Goal: Information Seeking & Learning: Understand process/instructions

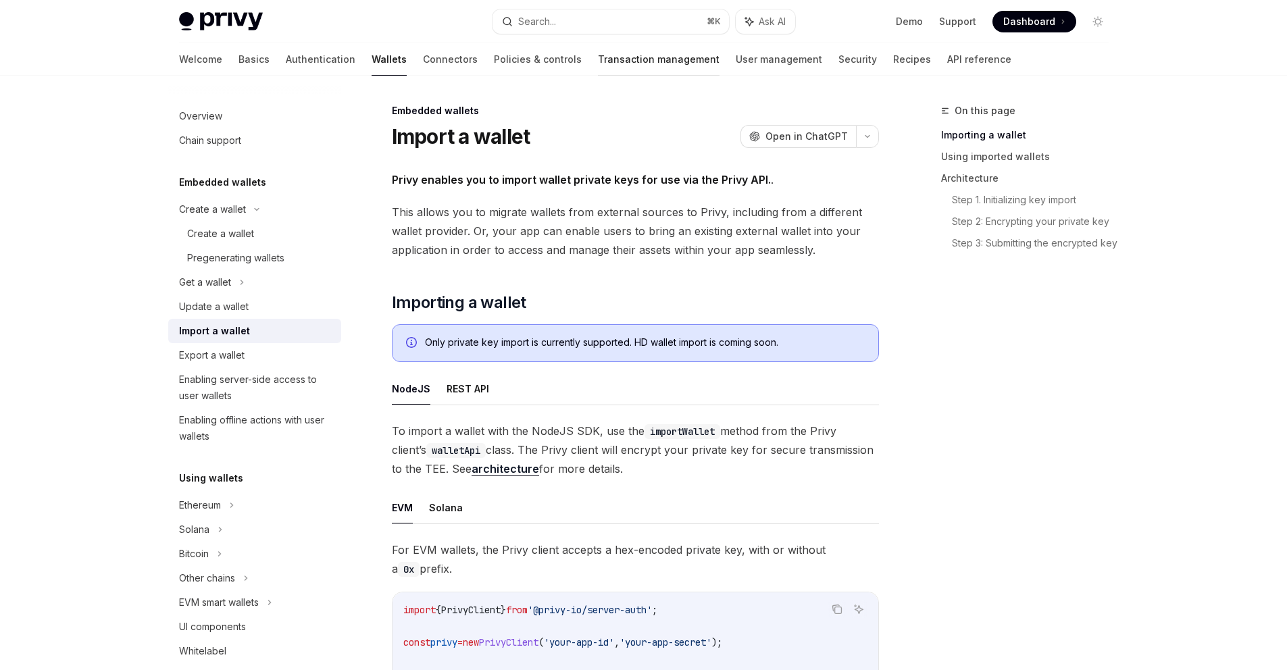
click at [598, 59] on link "Transaction management" at bounding box center [659, 59] width 122 height 32
type textarea "*"
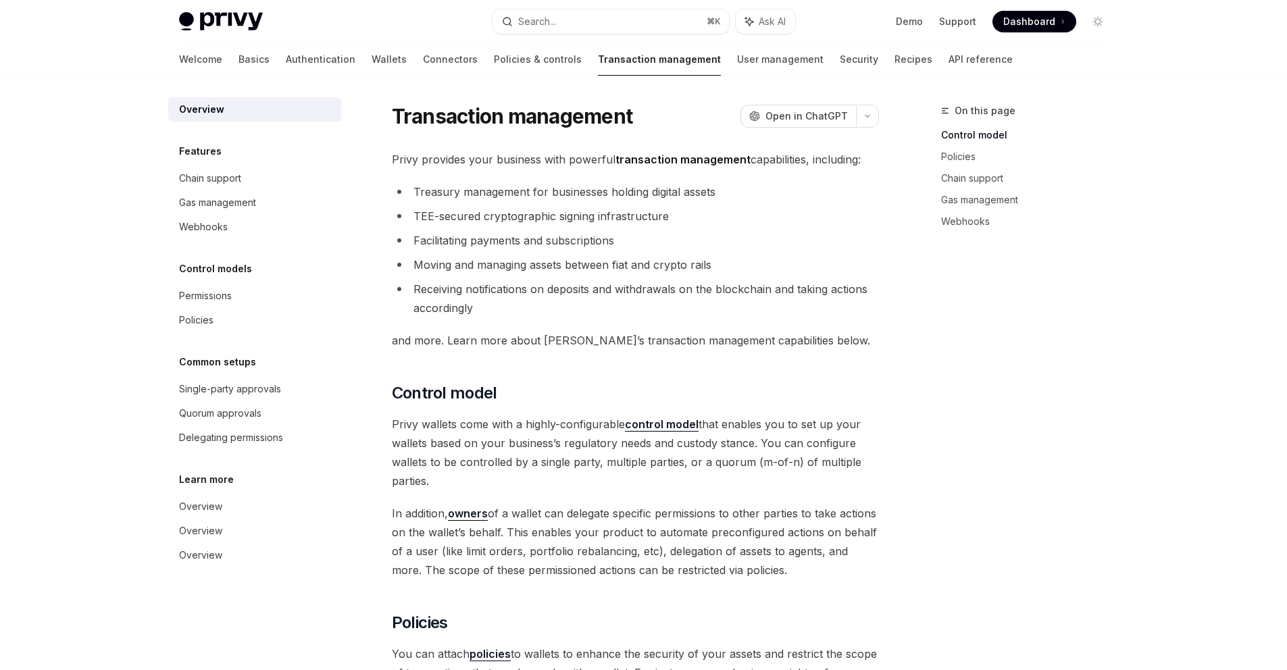
click at [305, 57] on div "Welcome Basics Authentication Wallets Connectors Policies & controls Transactio…" at bounding box center [596, 59] width 834 height 32
click at [372, 57] on link "Wallets" at bounding box center [389, 59] width 35 height 32
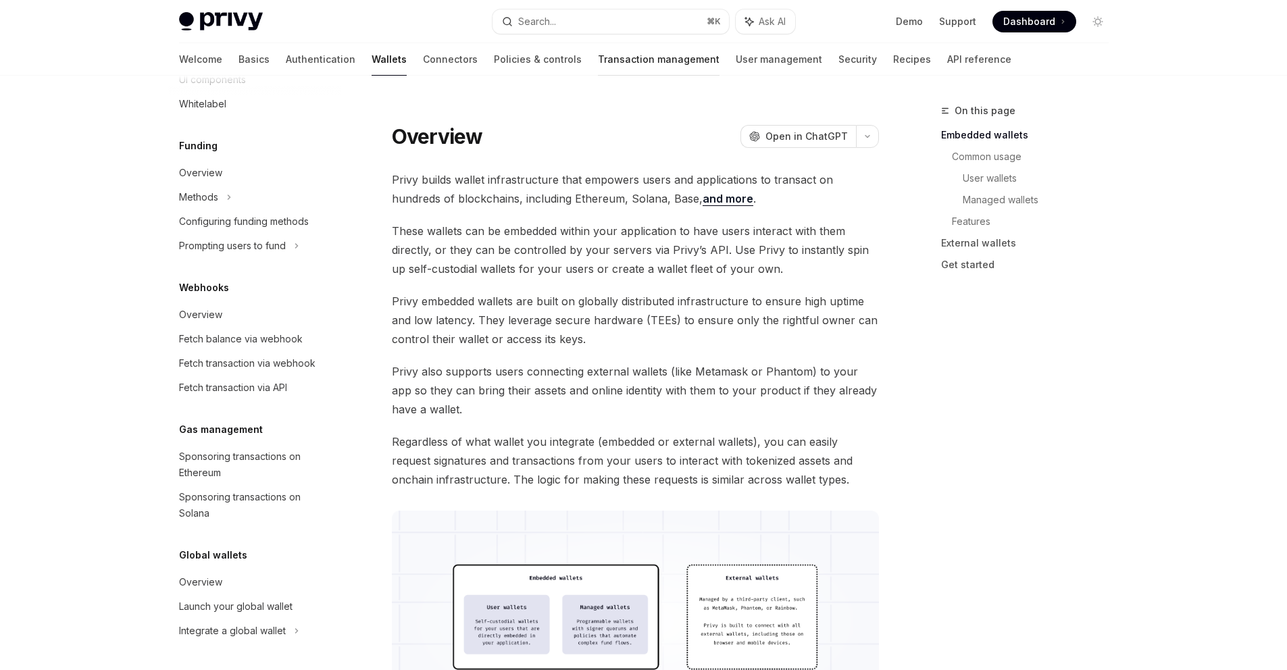
click at [602, 62] on link "Transaction management" at bounding box center [659, 59] width 122 height 32
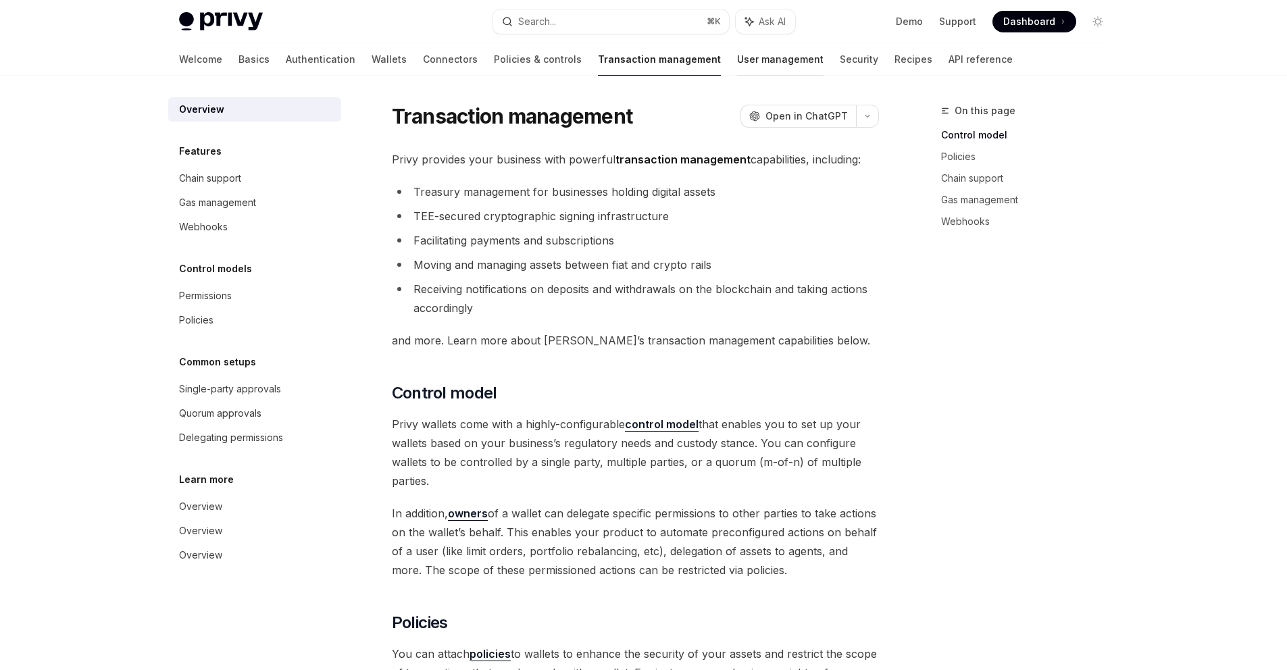
click at [737, 66] on link "User management" at bounding box center [780, 59] width 86 height 32
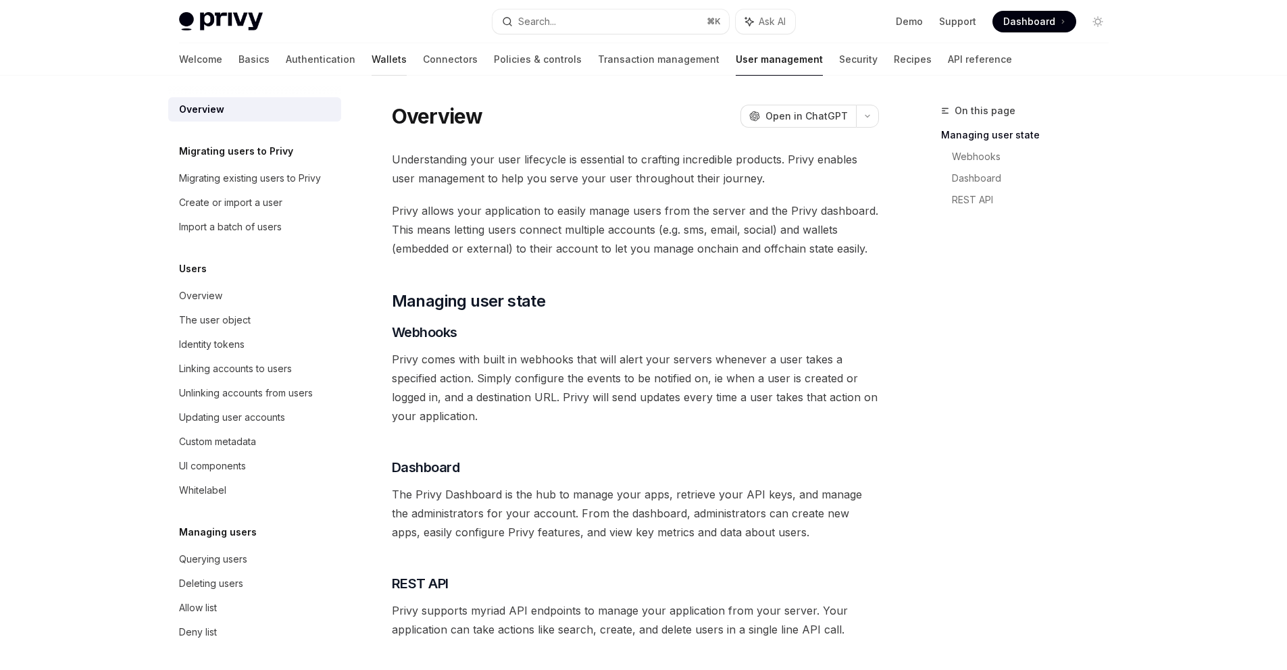
click at [372, 57] on link "Wallets" at bounding box center [389, 59] width 35 height 32
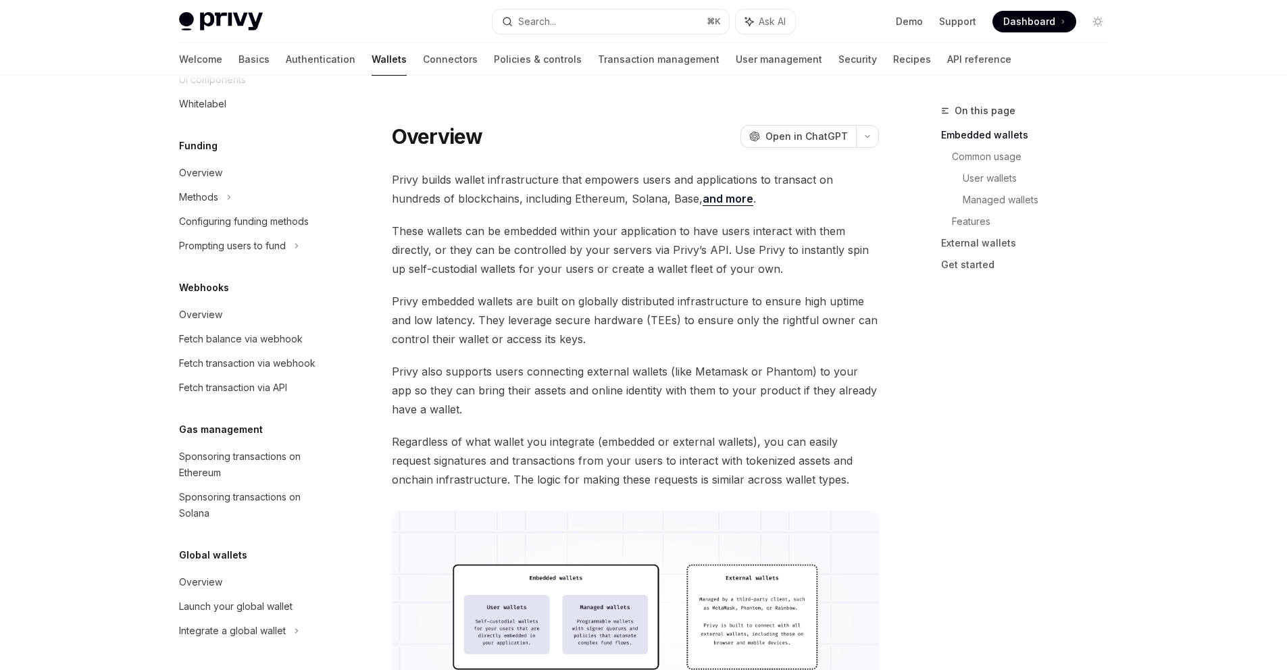
scroll to position [287, 0]
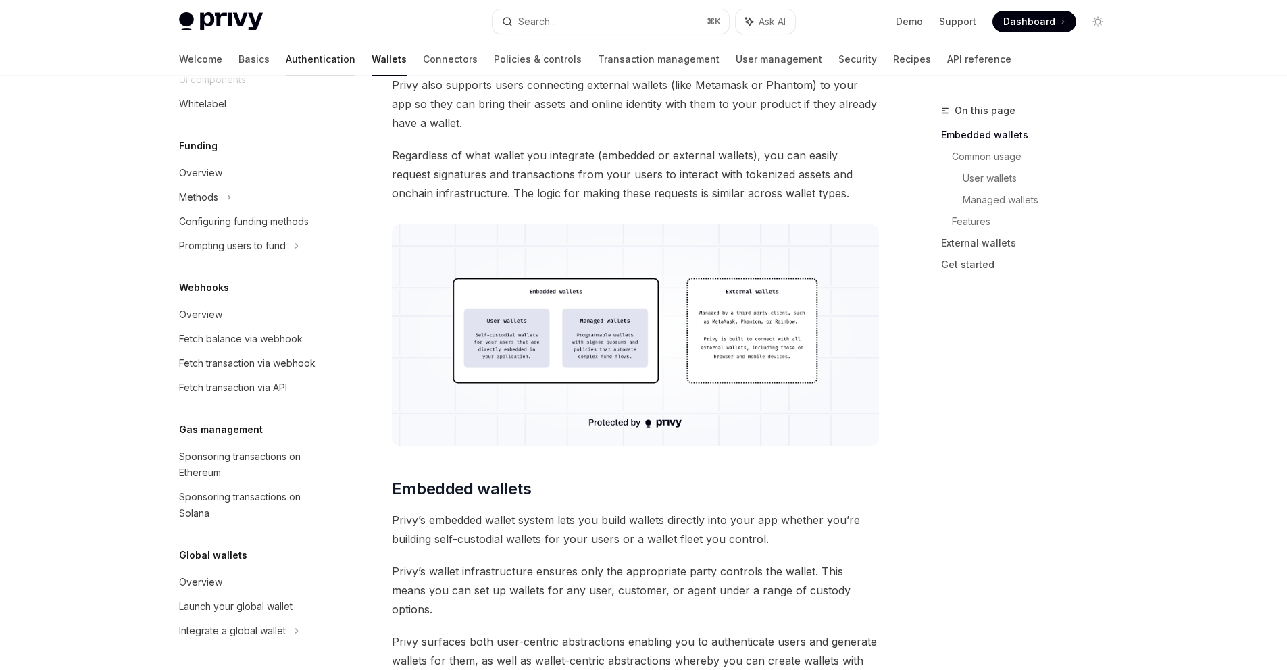
click at [286, 58] on link "Authentication" at bounding box center [321, 59] width 70 height 32
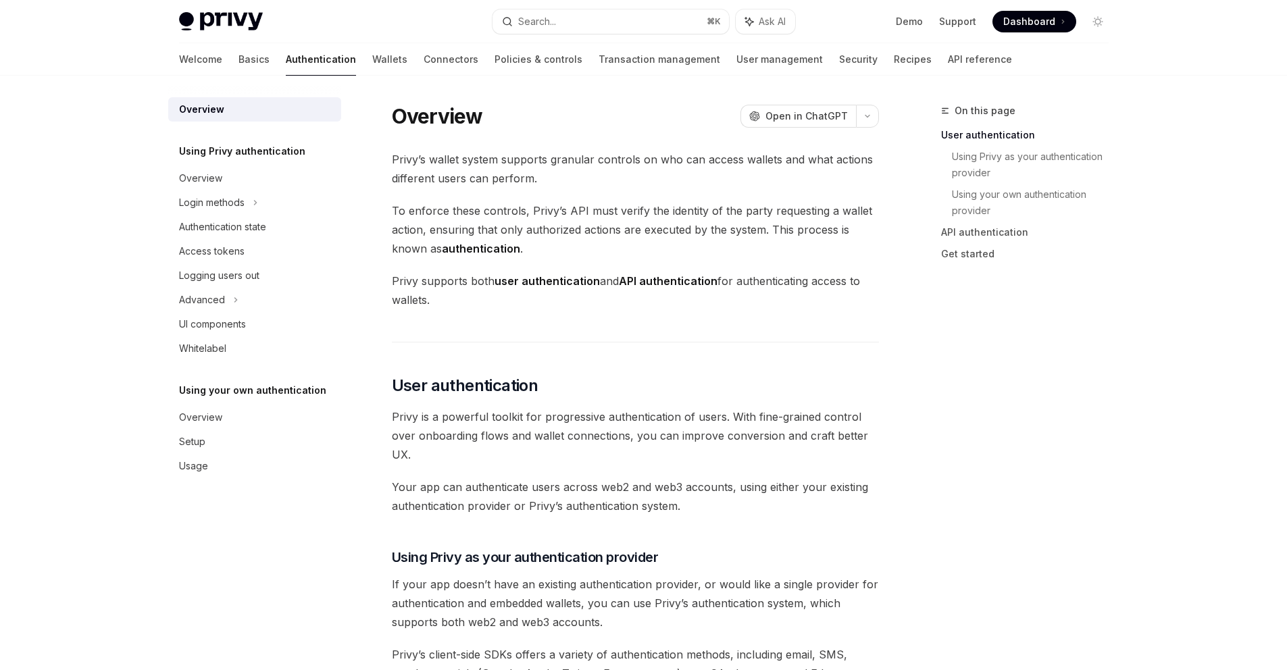
click at [172, 54] on div "Welcome Basics Authentication Wallets Connectors Policies & controls Transactio…" at bounding box center [644, 59] width 995 height 32
click at [239, 62] on link "Basics" at bounding box center [254, 59] width 31 height 32
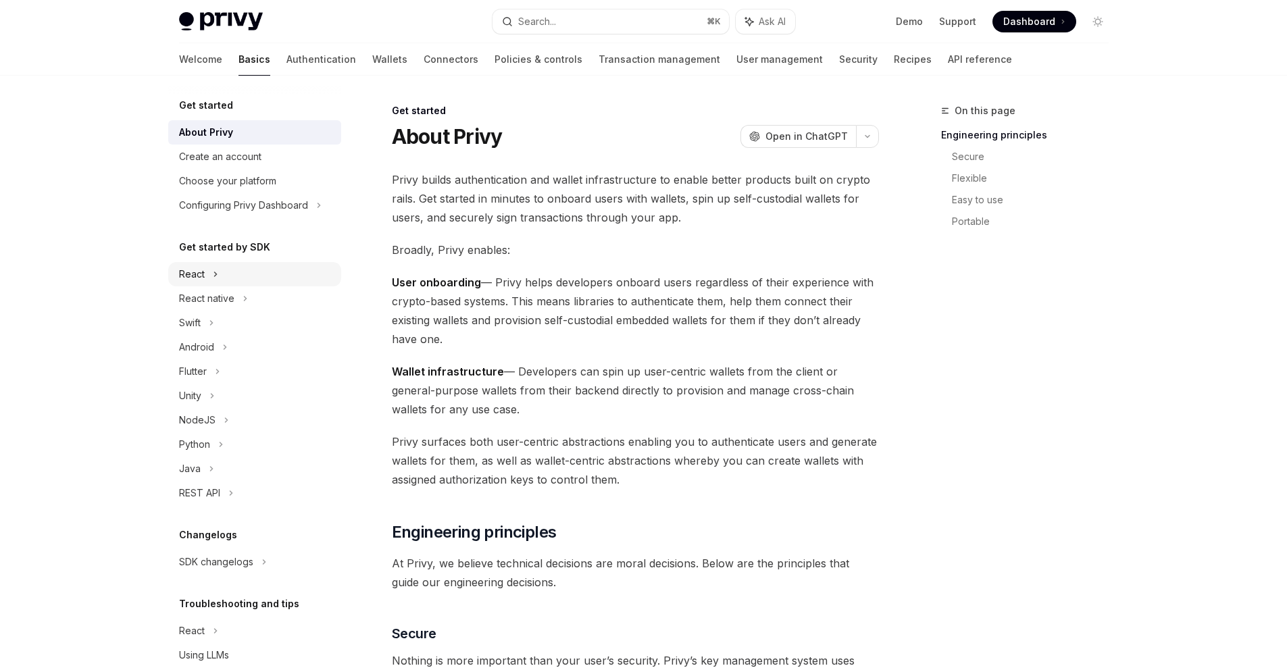
click at [249, 277] on div "React" at bounding box center [254, 274] width 173 height 24
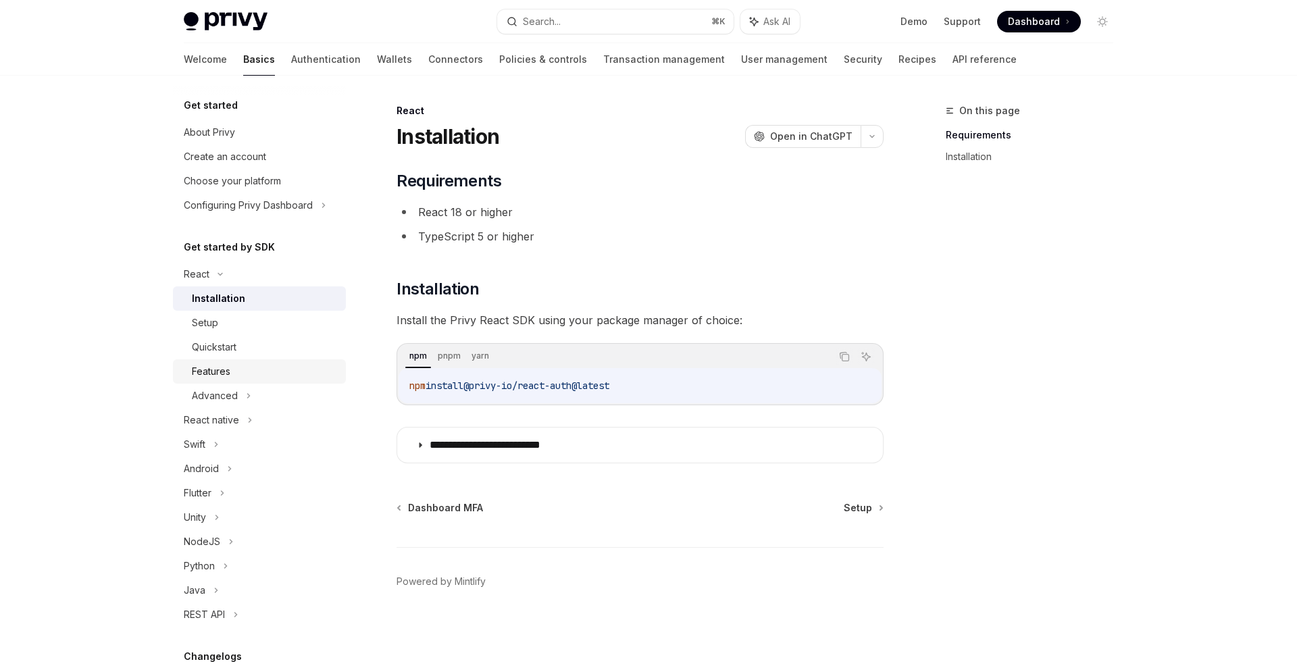
click at [255, 368] on div "Features" at bounding box center [265, 372] width 146 height 16
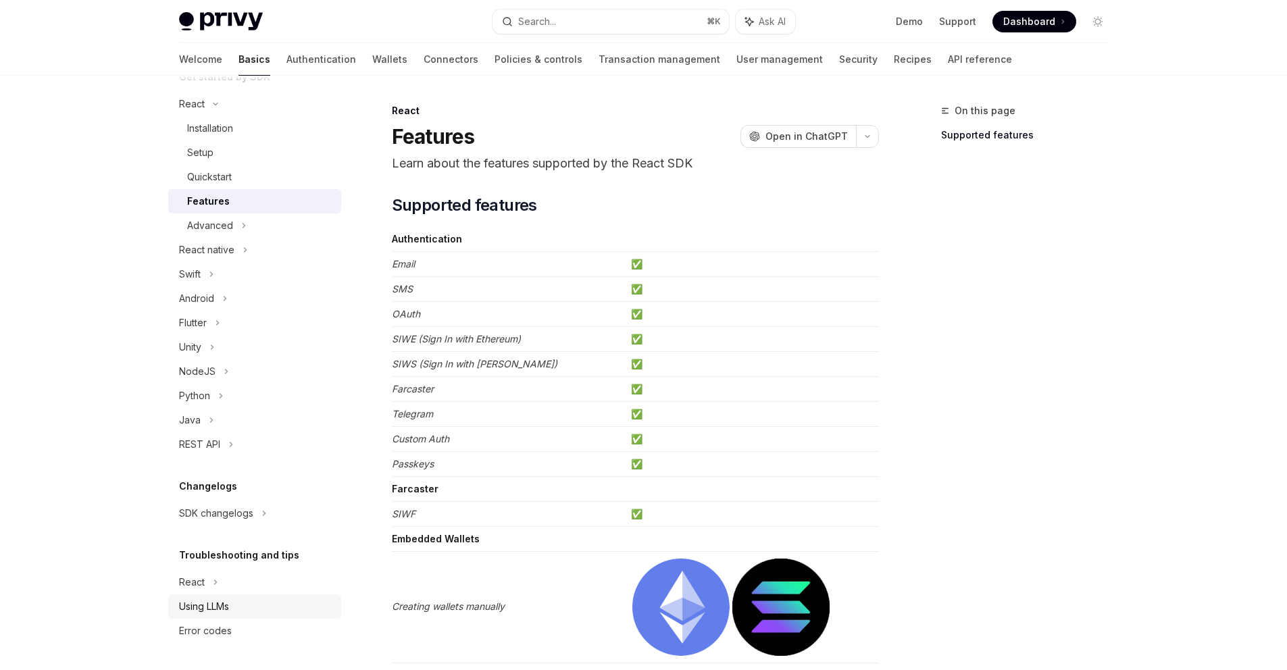
click at [222, 604] on div "Using LLMs" at bounding box center [204, 607] width 50 height 16
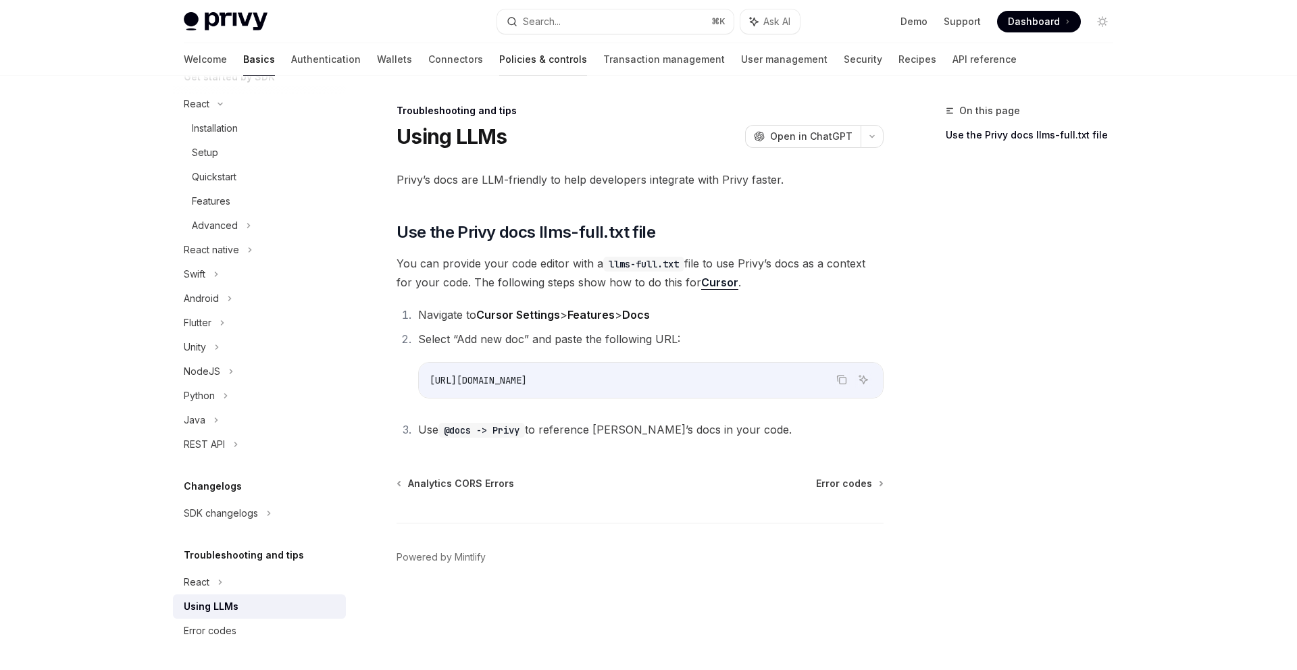
click at [499, 68] on link "Policies & controls" at bounding box center [543, 59] width 88 height 32
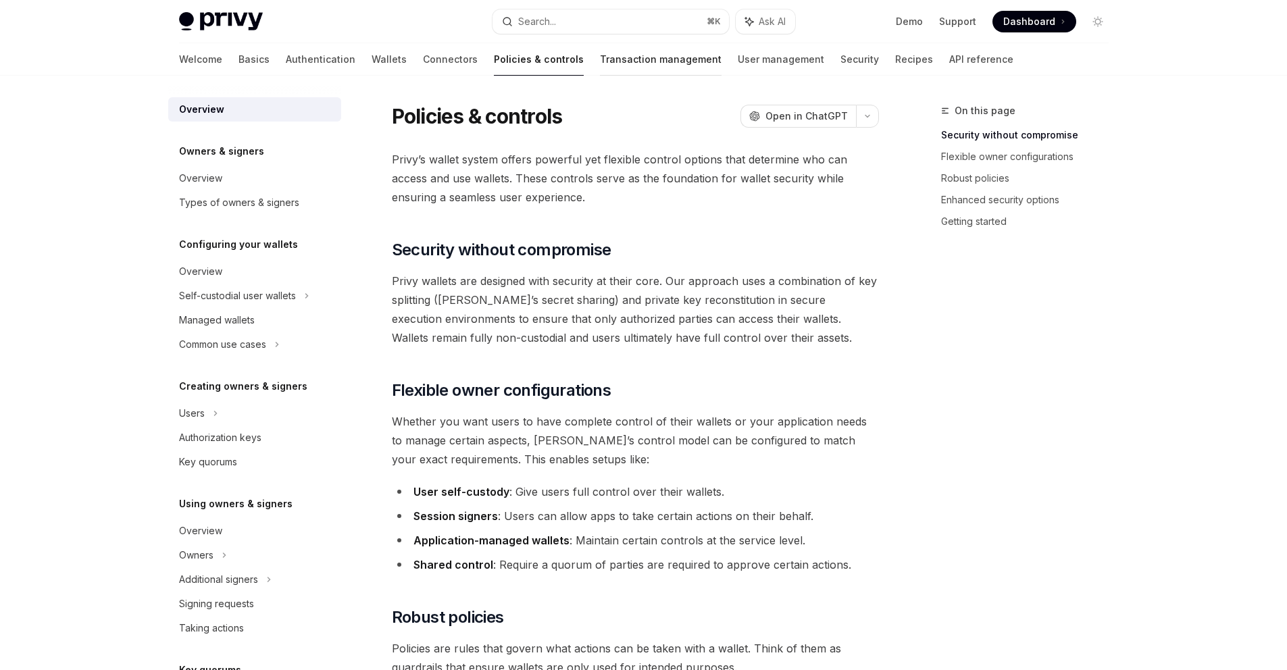
click at [600, 68] on link "Transaction management" at bounding box center [661, 59] width 122 height 32
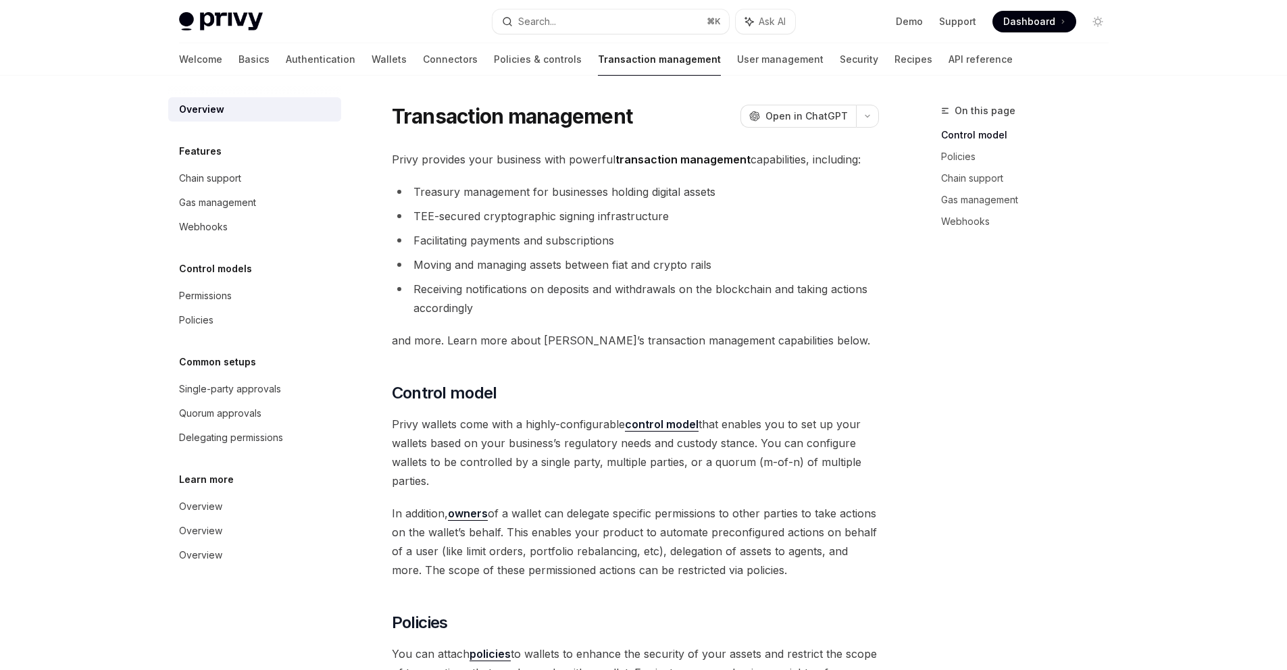
click at [860, 59] on div "Welcome Basics Authentication Wallets Connectors Policies & controls Transactio…" at bounding box center [596, 59] width 834 height 32
click at [949, 64] on link "API reference" at bounding box center [981, 59] width 64 height 32
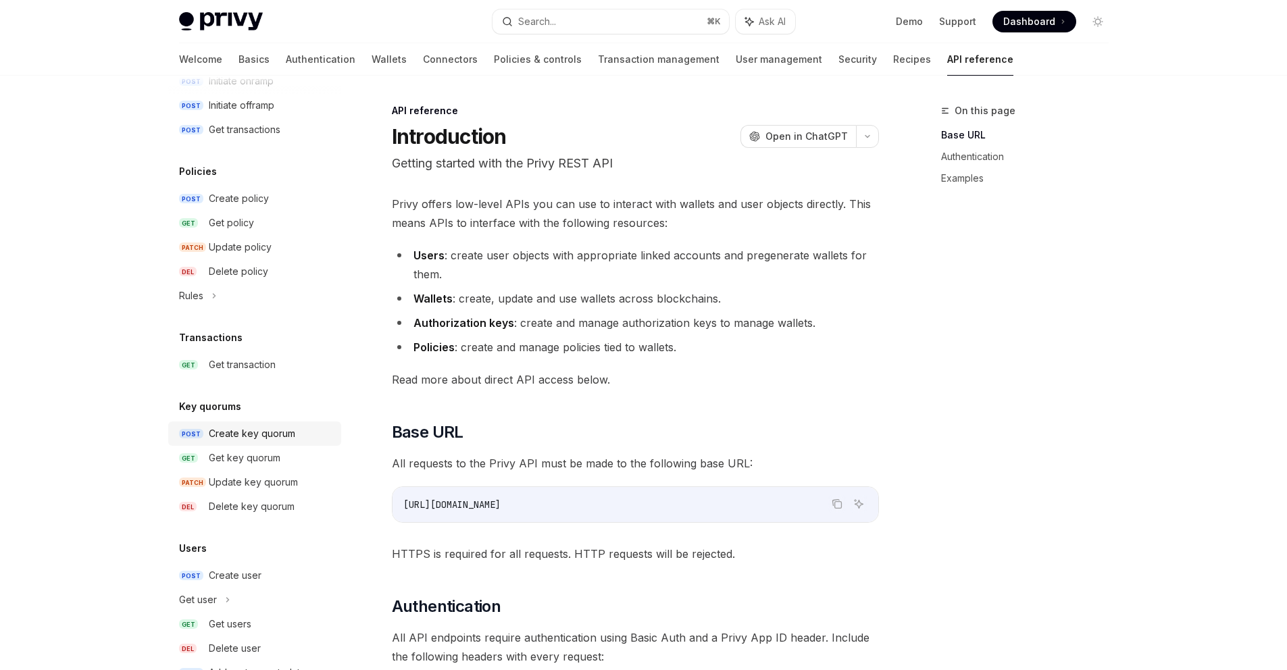
scroll to position [668, 0]
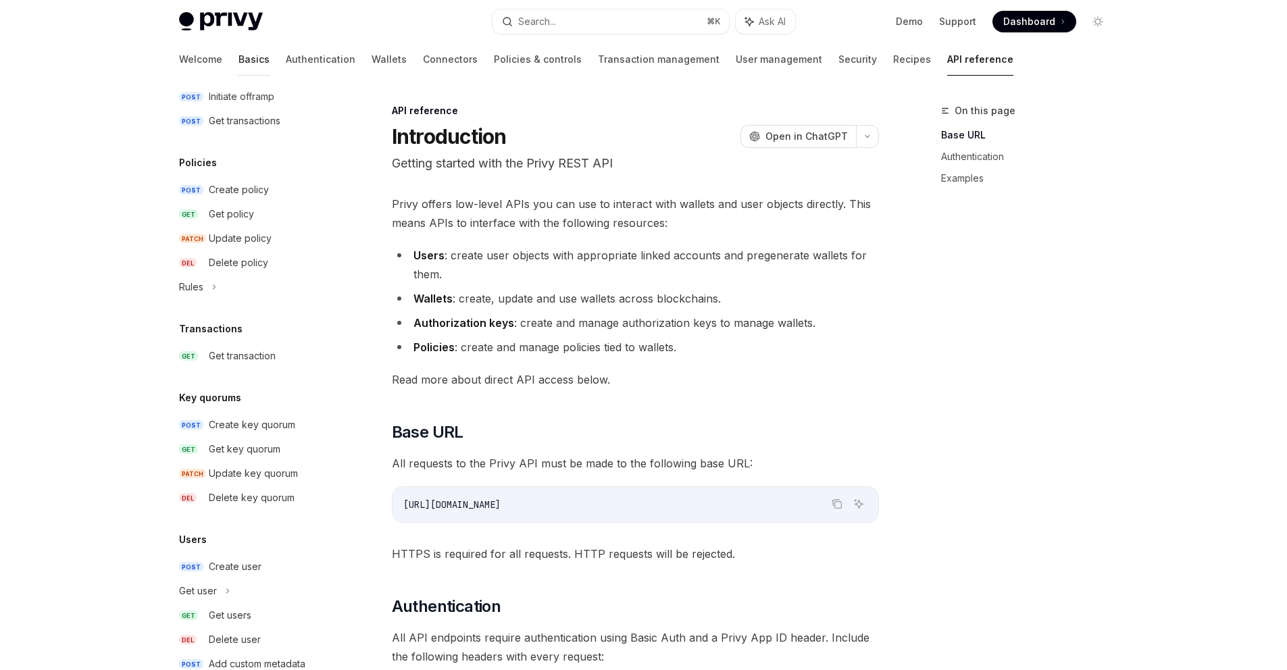
click at [239, 59] on link "Basics" at bounding box center [254, 59] width 31 height 32
type textarea "*"
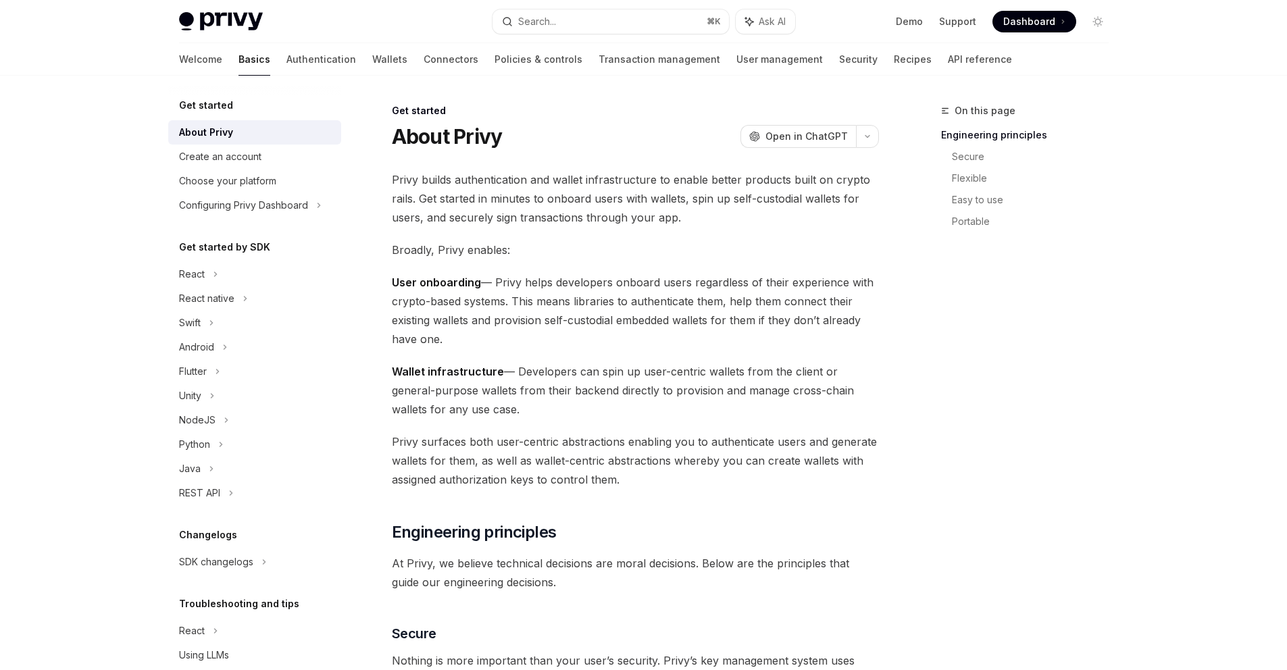
click at [914, 14] on ul "Demo Support Dashboard Dashboard" at bounding box center [986, 22] width 180 height 22
click at [915, 16] on link "Demo" at bounding box center [909, 22] width 27 height 14
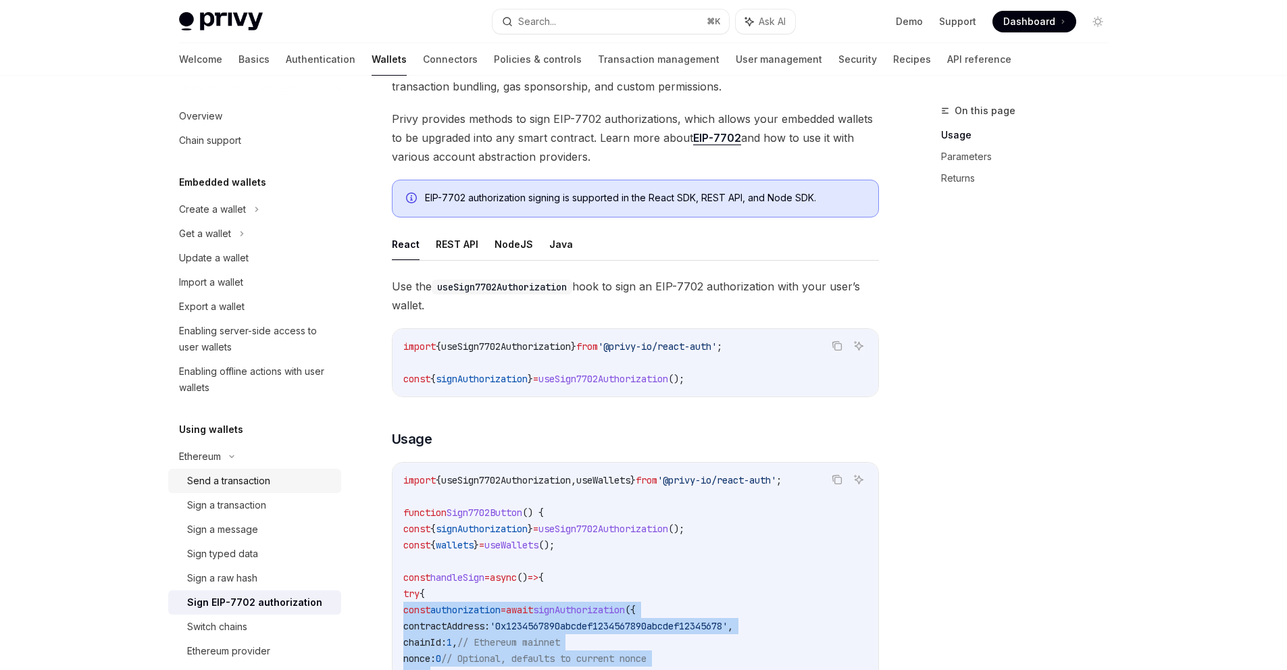
scroll to position [18, 0]
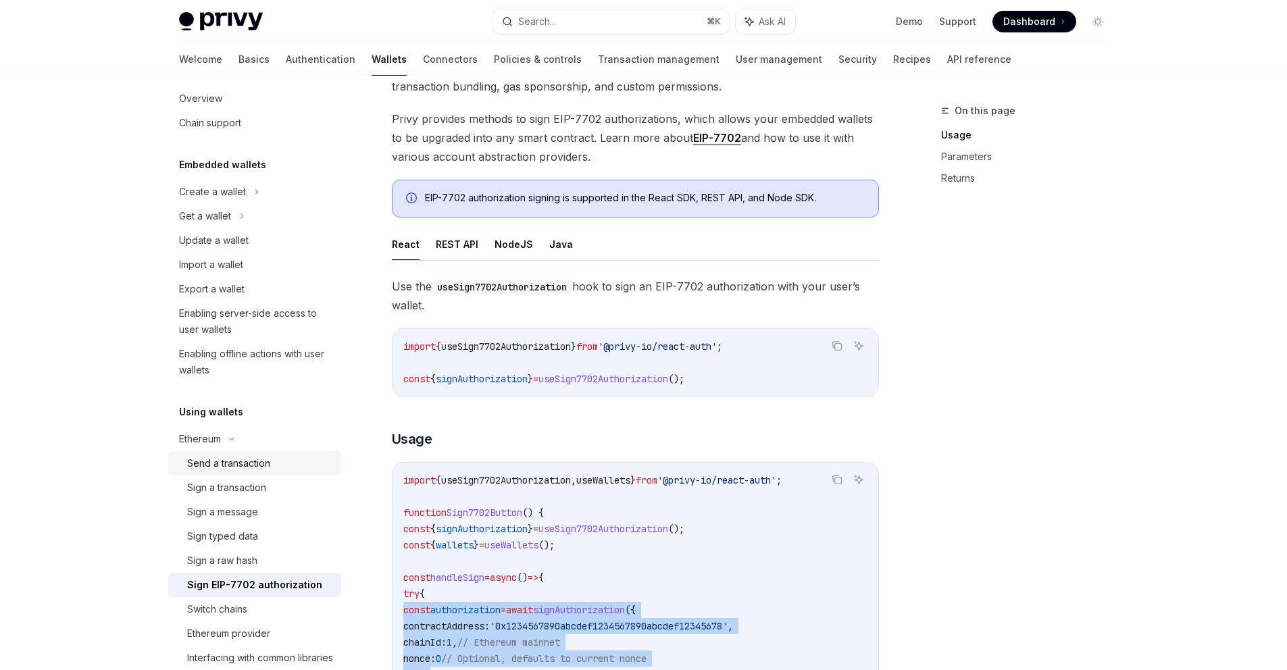
click at [287, 462] on div "Send a transaction" at bounding box center [260, 463] width 146 height 16
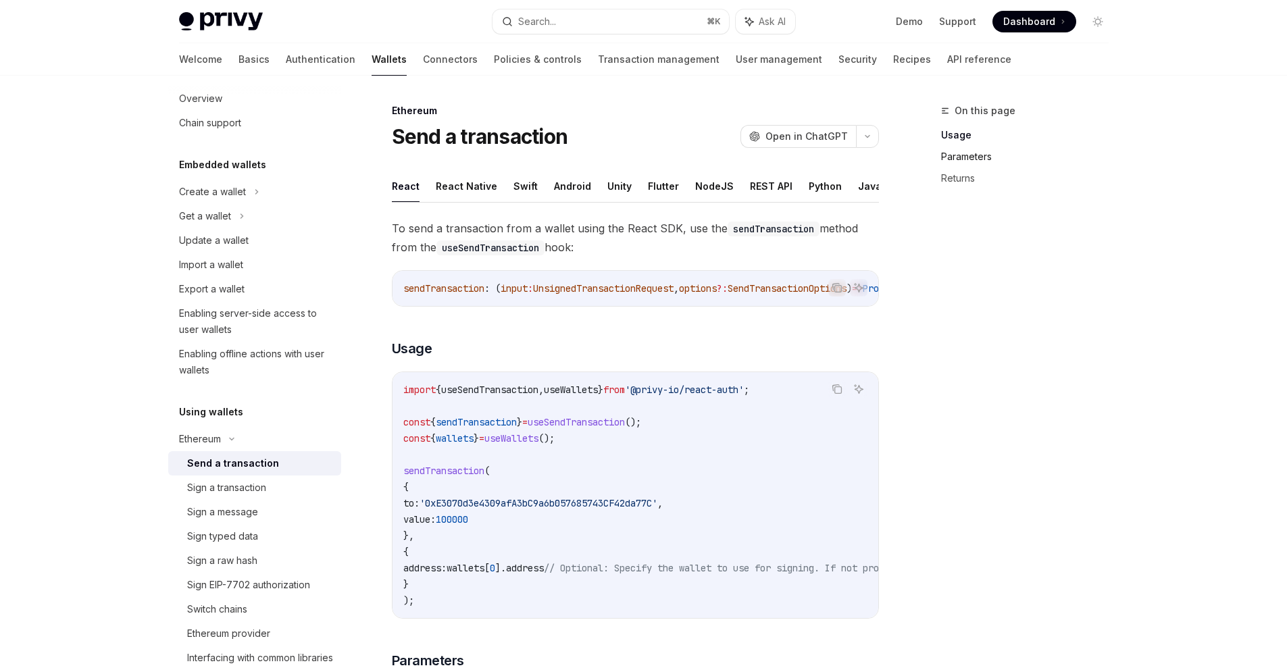
click at [971, 163] on link "Parameters" at bounding box center [1030, 157] width 178 height 22
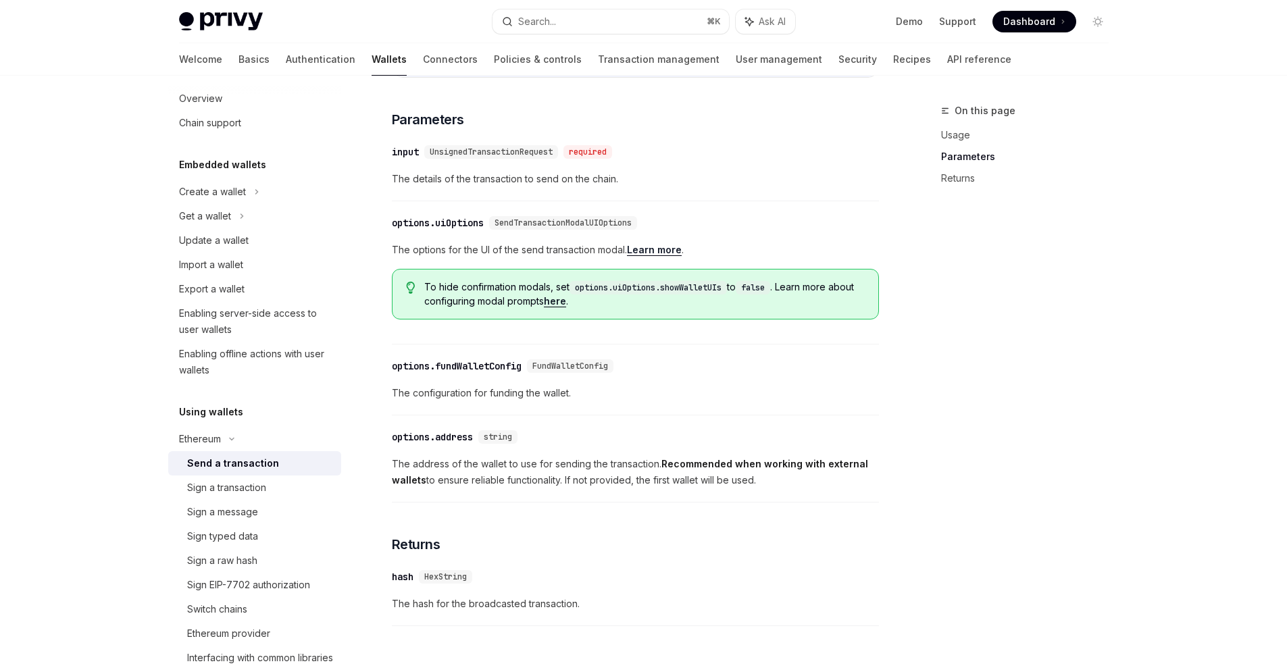
scroll to position [560, 0]
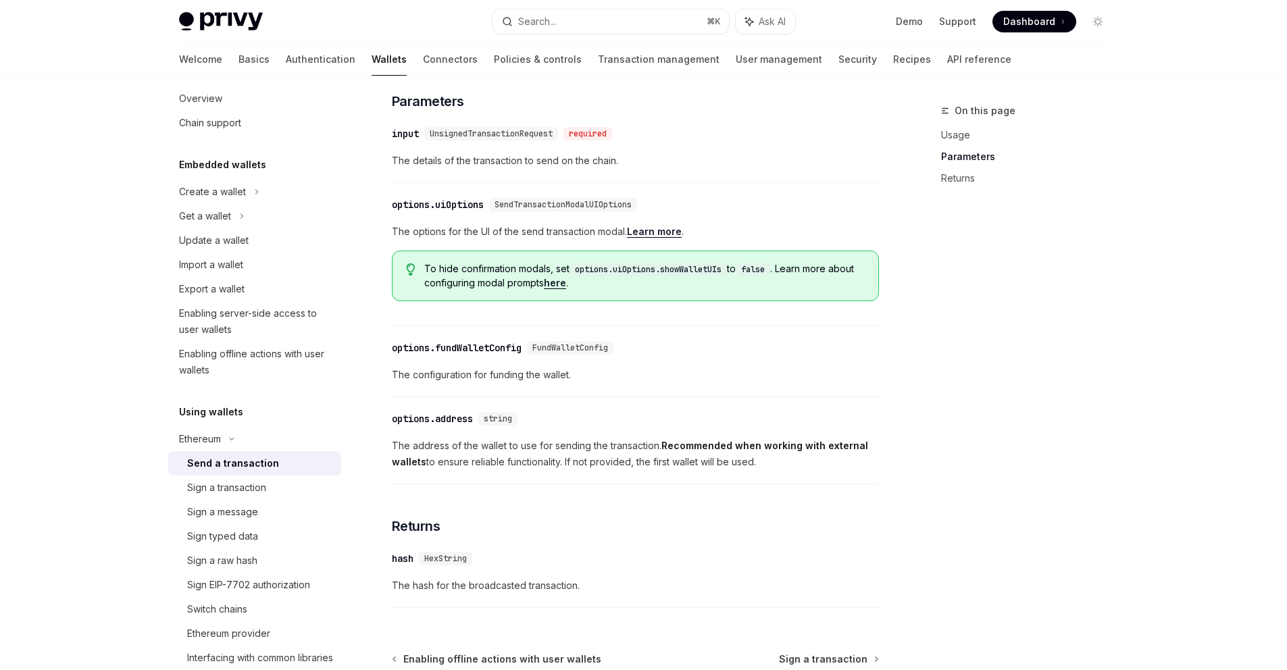
click at [489, 139] on span "UnsignedTransactionRequest" at bounding box center [491, 133] width 123 height 11
click at [529, 210] on span "SendTransactionModalUIOptions" at bounding box center [563, 204] width 137 height 11
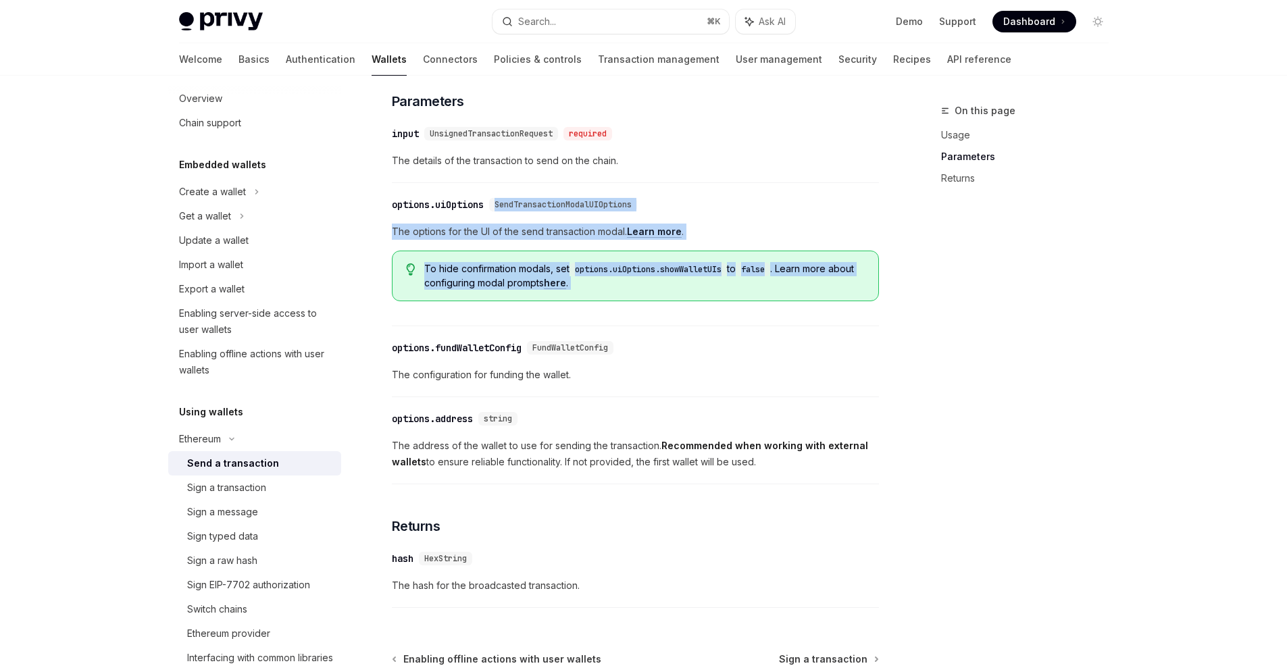
drag, startPoint x: 529, startPoint y: 218, endPoint x: 540, endPoint y: 276, distance: 59.8
click at [540, 276] on div "​ options.uiOptions SendTransactionModalUIOptions The options for the UI of the…" at bounding box center [635, 258] width 487 height 137
click at [540, 276] on span "To hide confirmation modals, set options.uiOptions.showWalletUIs to false . Lea…" at bounding box center [644, 276] width 440 height 28
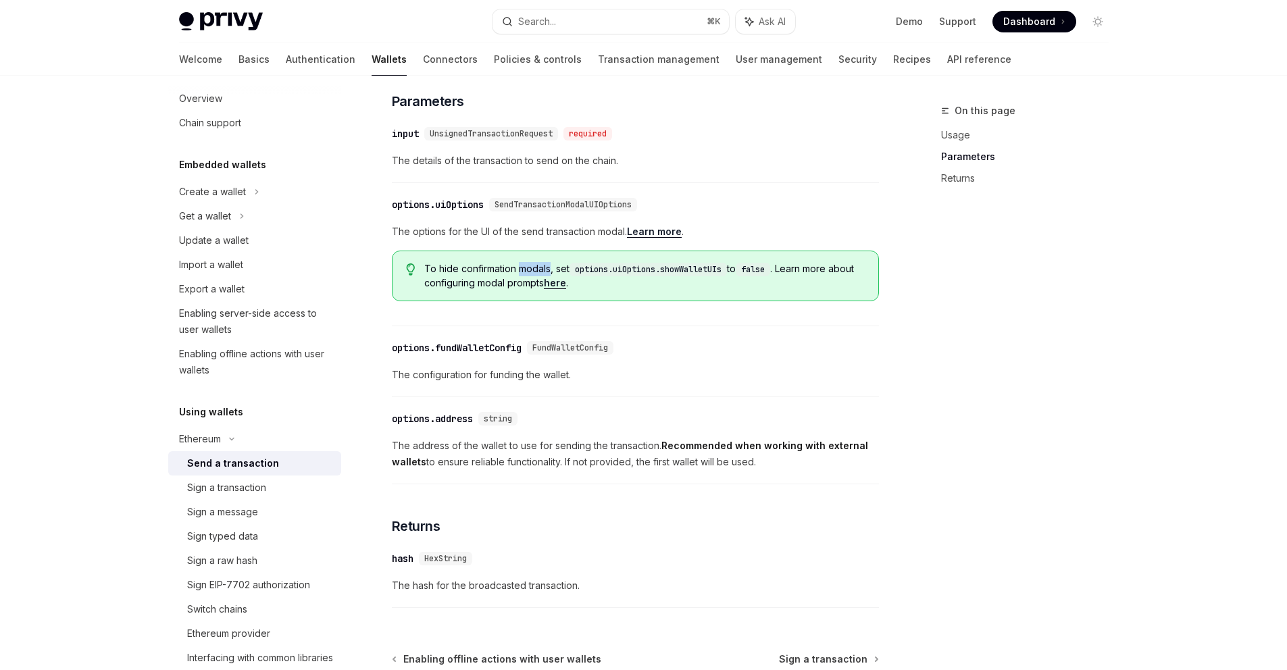
click at [540, 276] on span "To hide confirmation modals, set options.uiOptions.showWalletUIs to false . Lea…" at bounding box center [644, 276] width 440 height 28
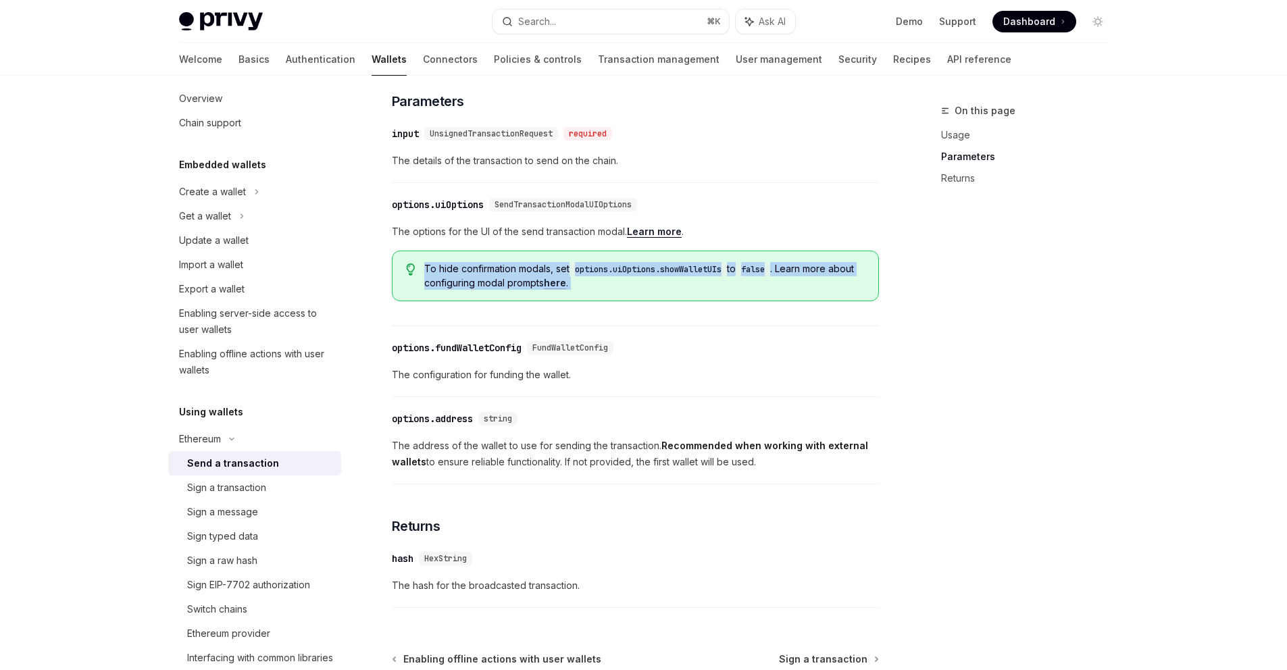
click at [540, 276] on span "To hide confirmation modals, set options.uiOptions.showWalletUIs to false . Lea…" at bounding box center [644, 276] width 440 height 28
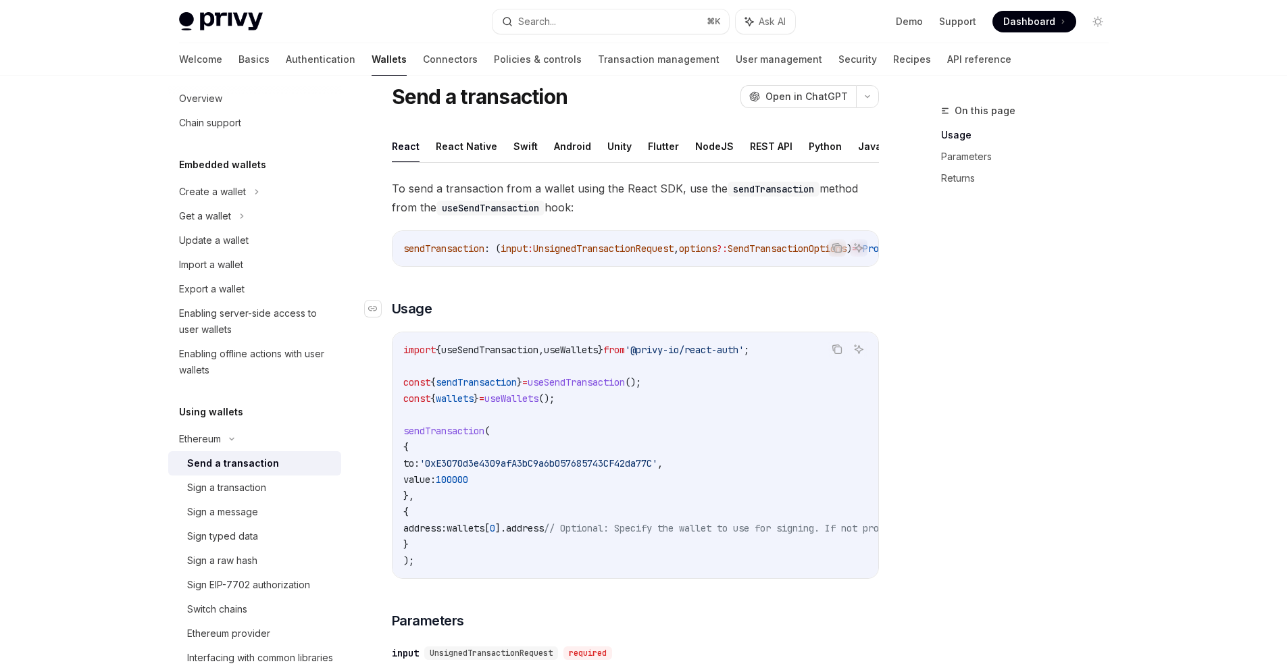
scroll to position [0, 0]
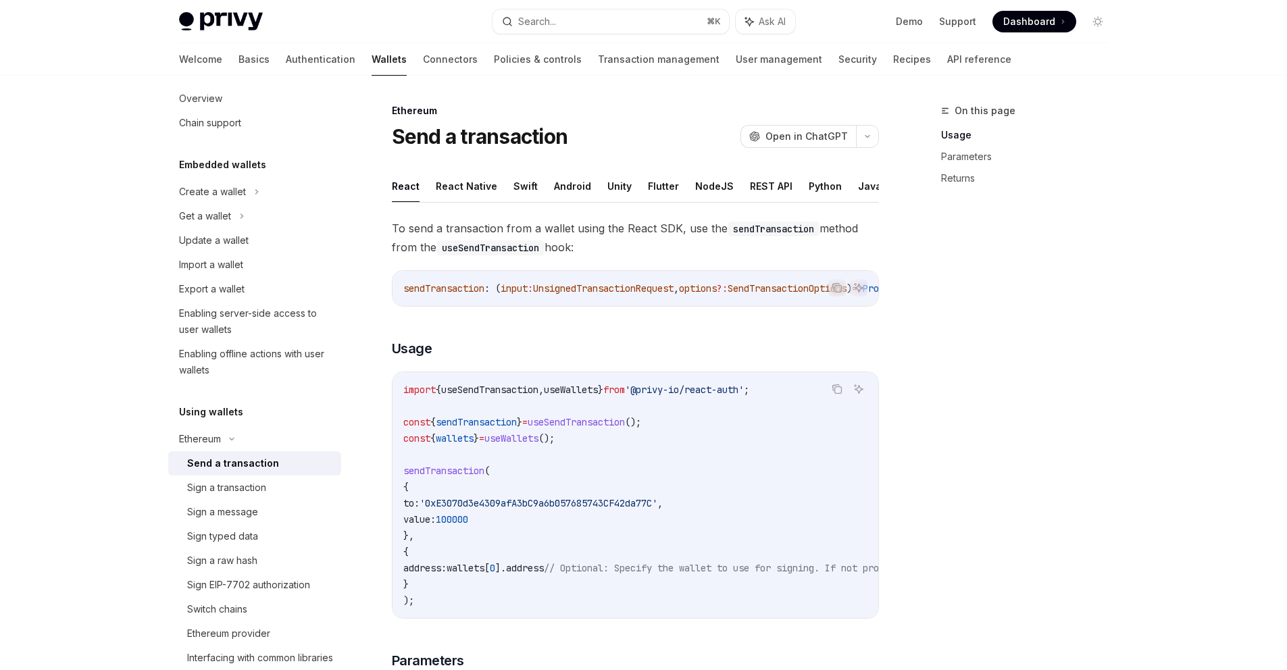
drag, startPoint x: 701, startPoint y: 305, endPoint x: 726, endPoint y: 302, distance: 24.5
click at [726, 302] on div "sendTransaction : ( input : UnsignedTransactionRequest , options ?: SendTransac…" at bounding box center [636, 288] width 486 height 35
click at [756, 230] on code "sendTransaction" at bounding box center [774, 229] width 92 height 15
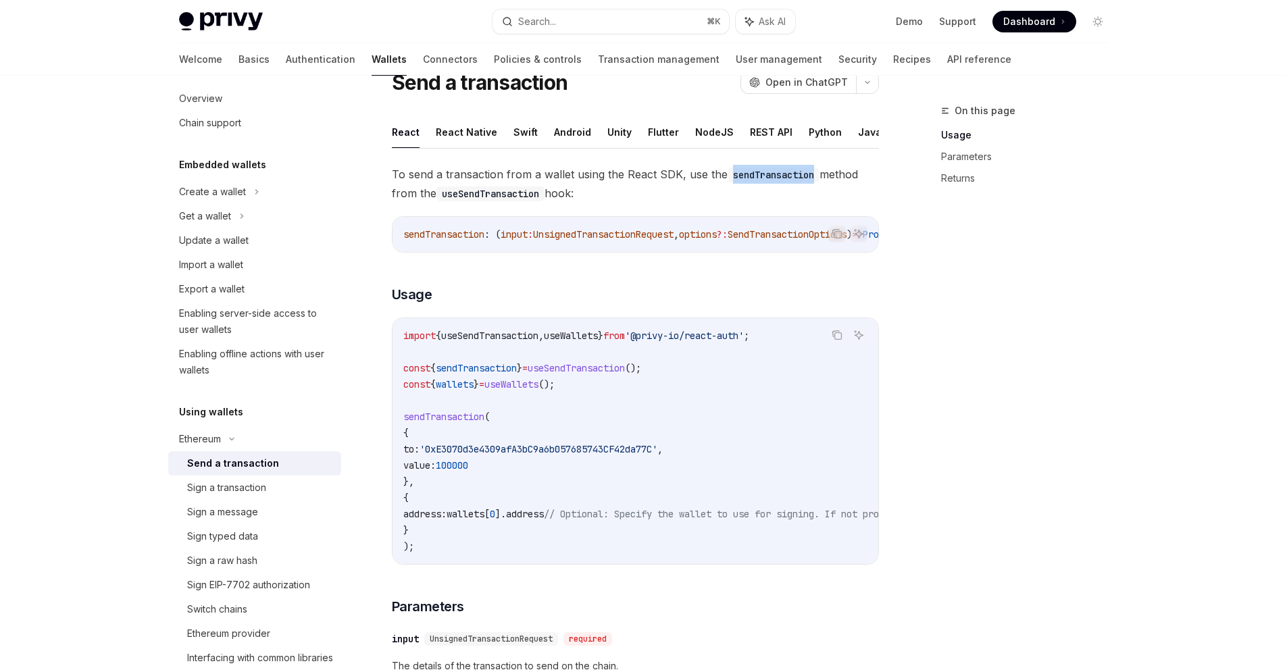
scroll to position [63, 0]
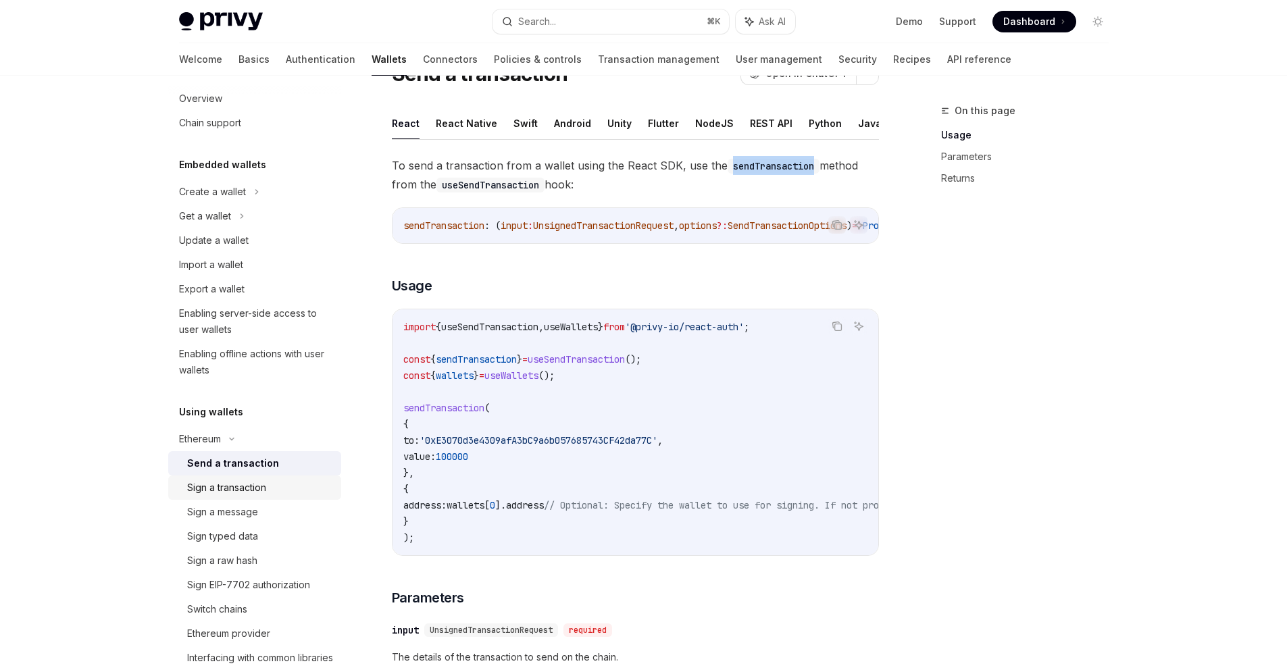
click at [275, 488] on div "Sign a transaction" at bounding box center [260, 488] width 146 height 16
type textarea "*"
click at [597, 222] on span "UnsignedTransactionRequest" at bounding box center [603, 226] width 141 height 12
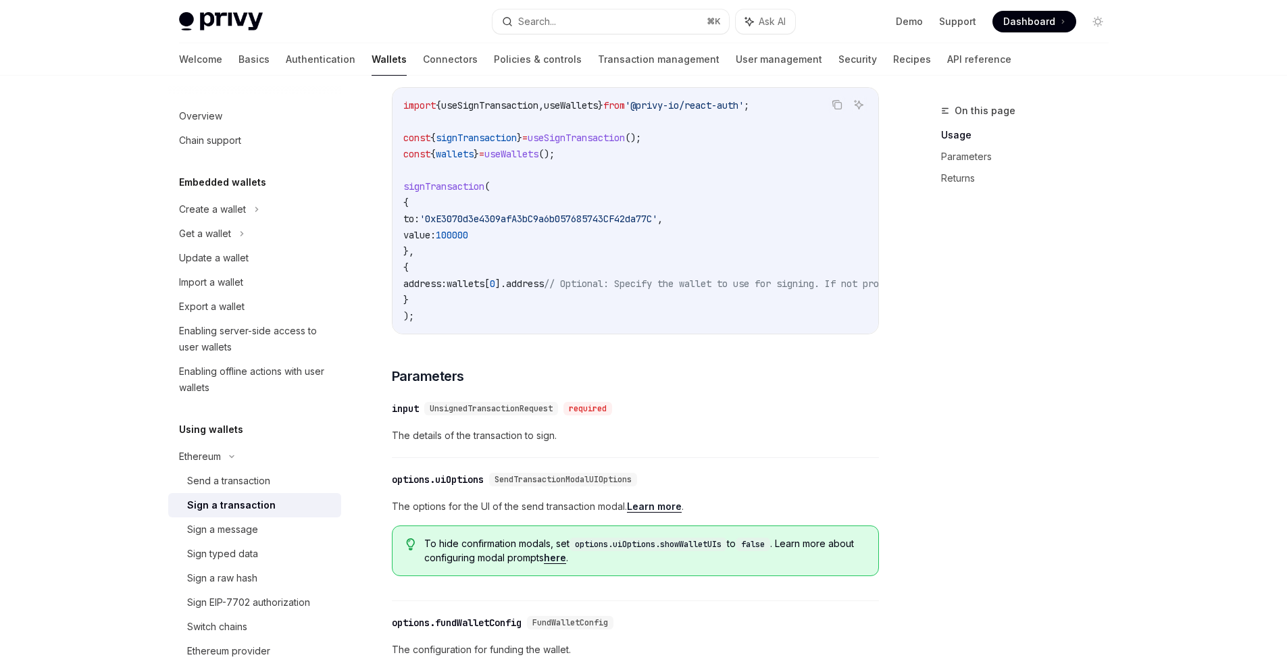
scroll to position [88, 0]
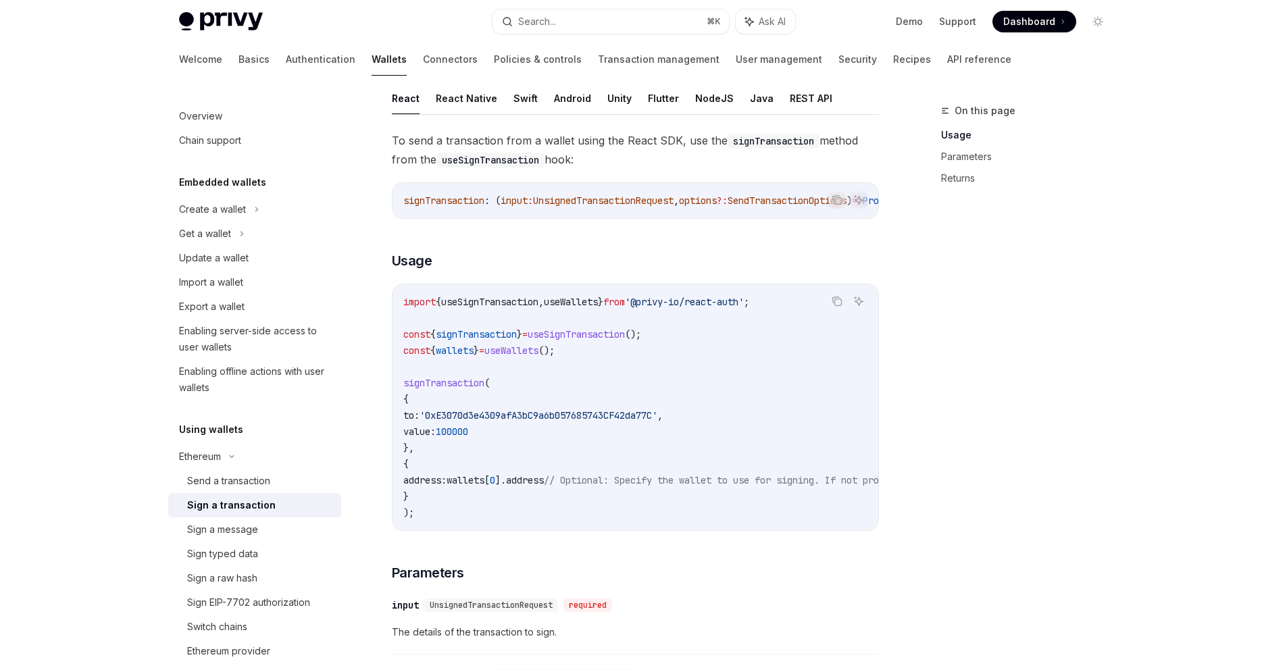
copy span "UnsignedTransactionRequest"
click at [639, 28] on button "Search... ⌘ K" at bounding box center [611, 21] width 237 height 24
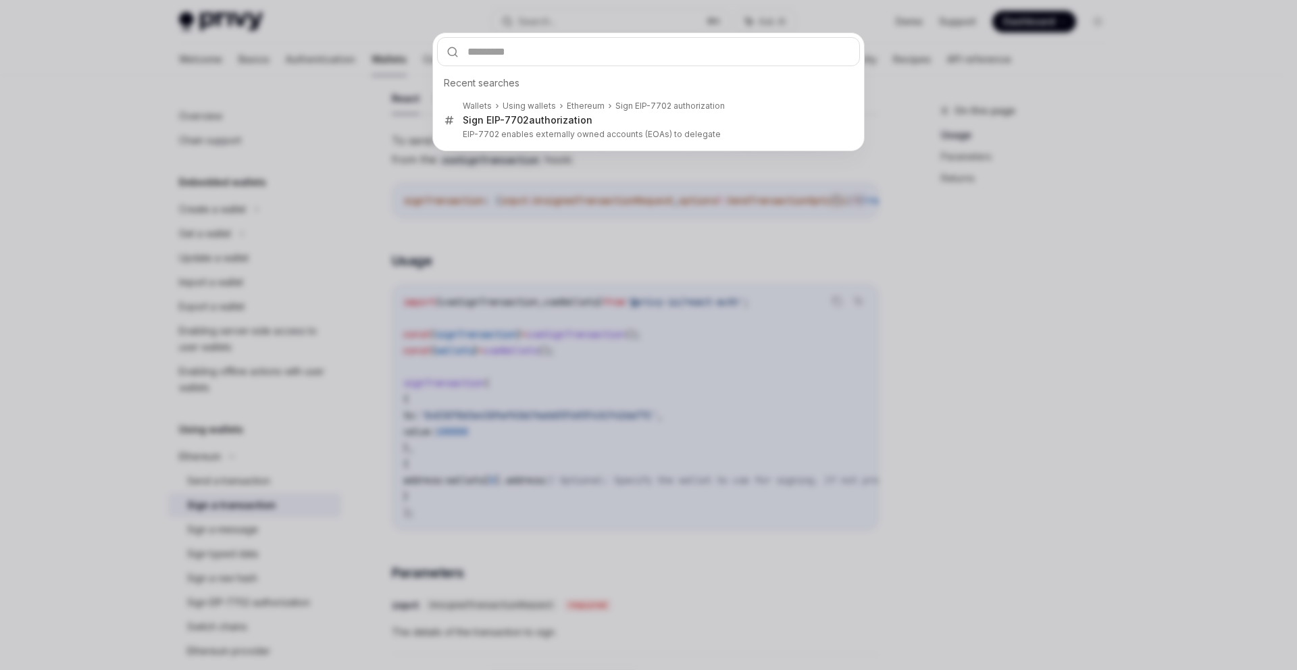
click at [557, 53] on input "text" at bounding box center [648, 51] width 423 height 29
click at [556, 53] on input "text" at bounding box center [648, 51] width 423 height 29
paste input "**********"
type input "**********"
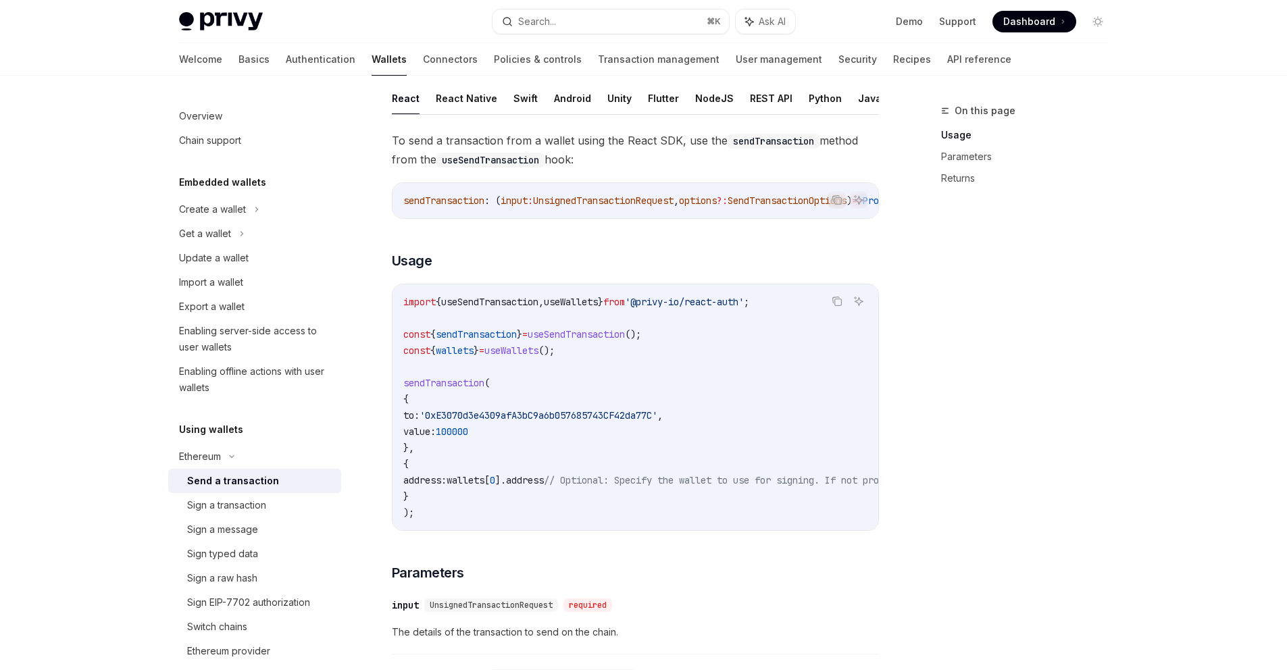
scroll to position [76, 0]
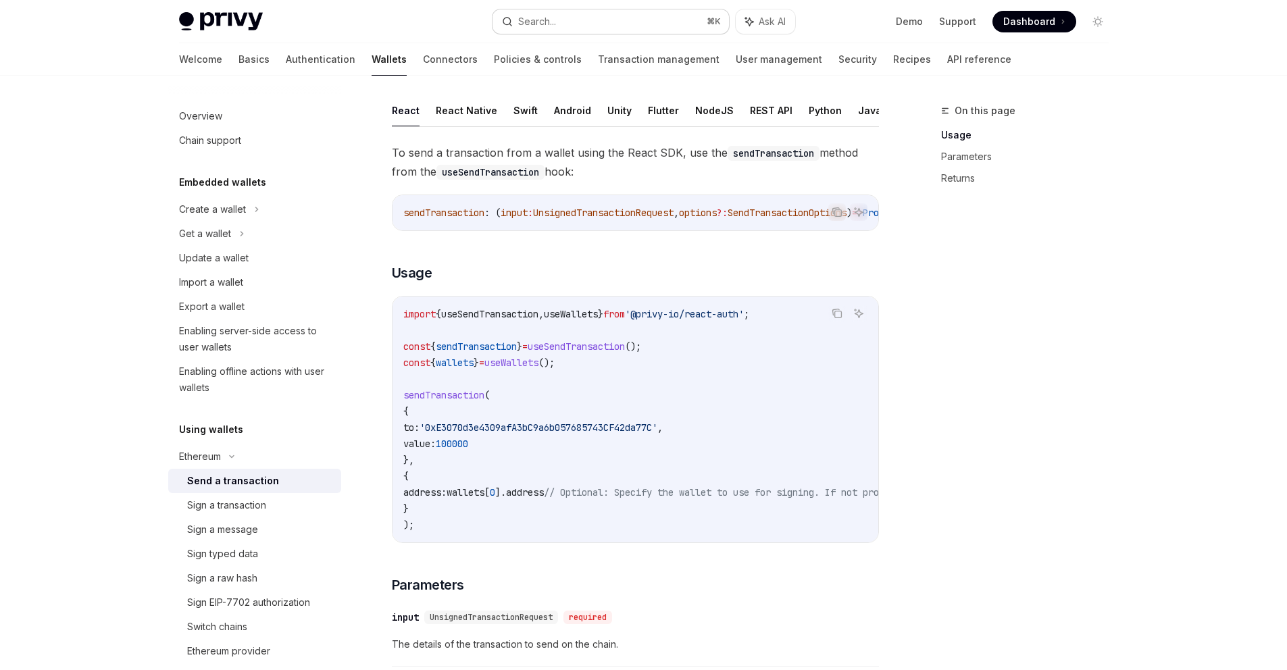
click at [612, 12] on button "Search... ⌘ K" at bounding box center [611, 21] width 237 height 24
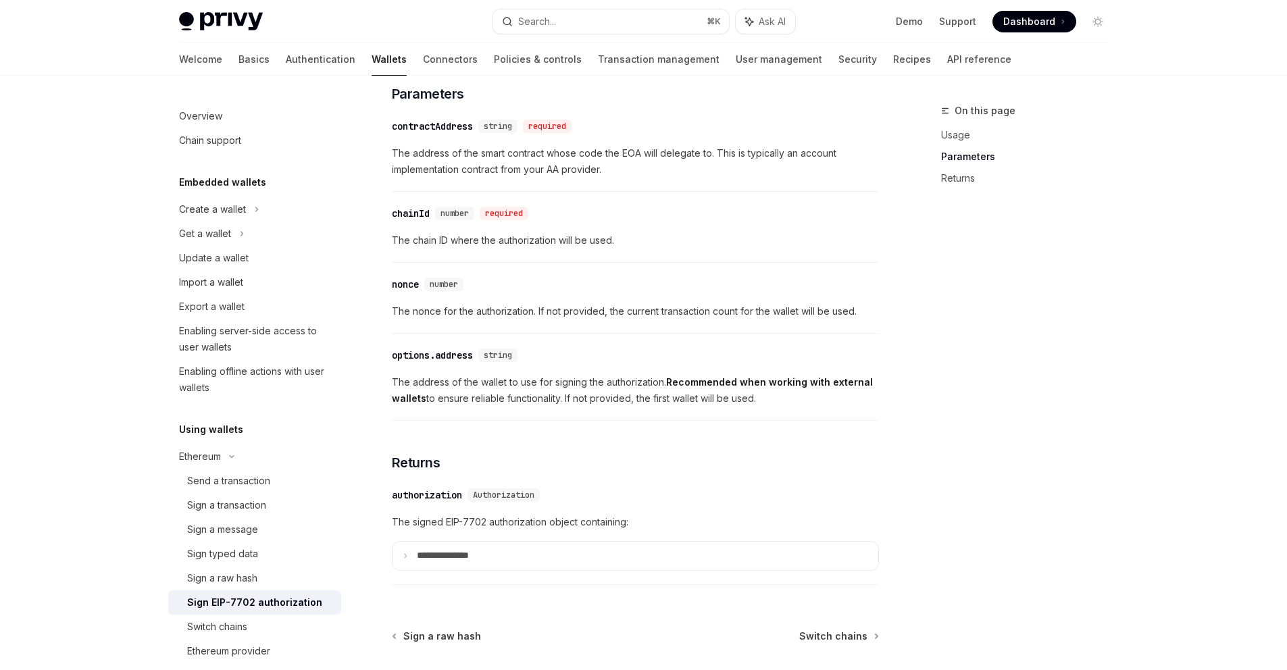
scroll to position [1041, 0]
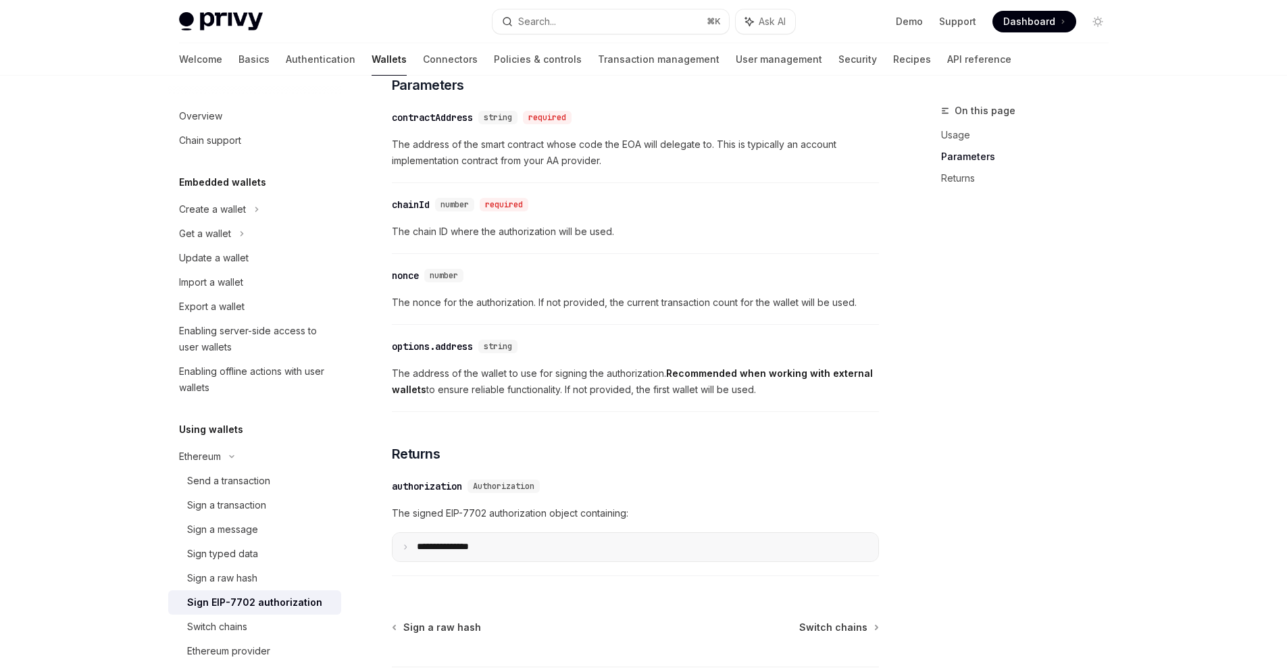
drag, startPoint x: 591, startPoint y: 570, endPoint x: 593, endPoint y: 561, distance: 9.0
click at [591, 567] on div "**********" at bounding box center [635, 524] width 487 height 105
click at [593, 560] on summary "**********" at bounding box center [636, 547] width 486 height 28
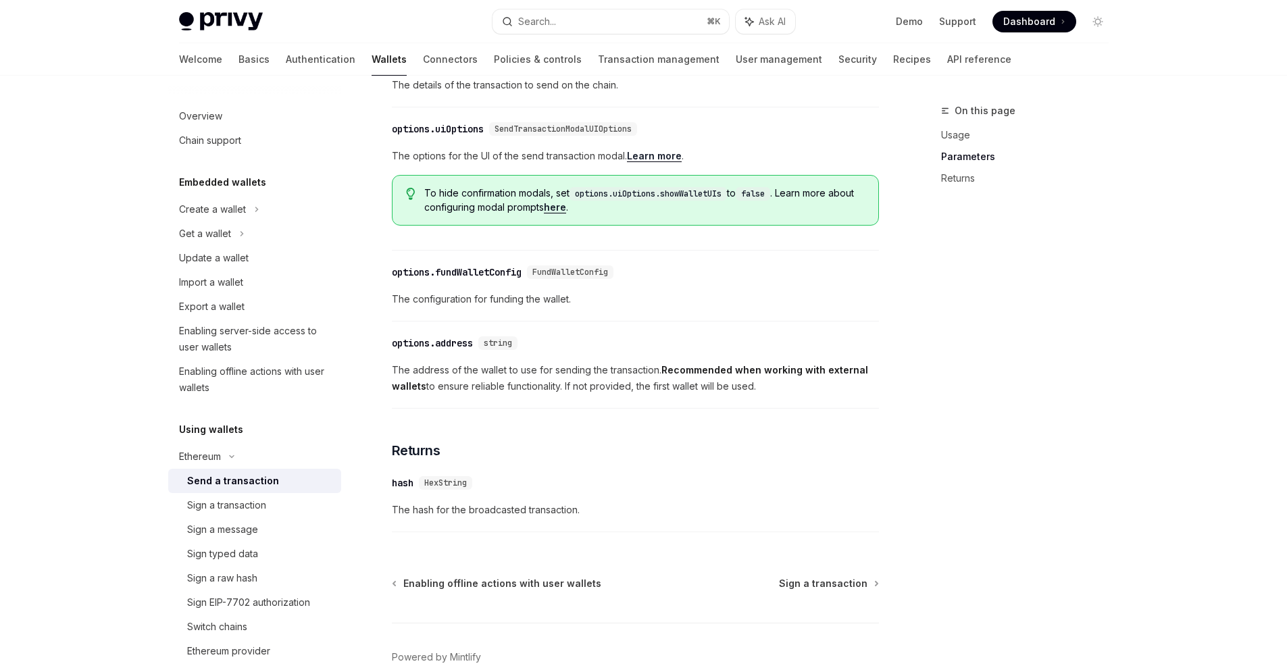
scroll to position [568, 0]
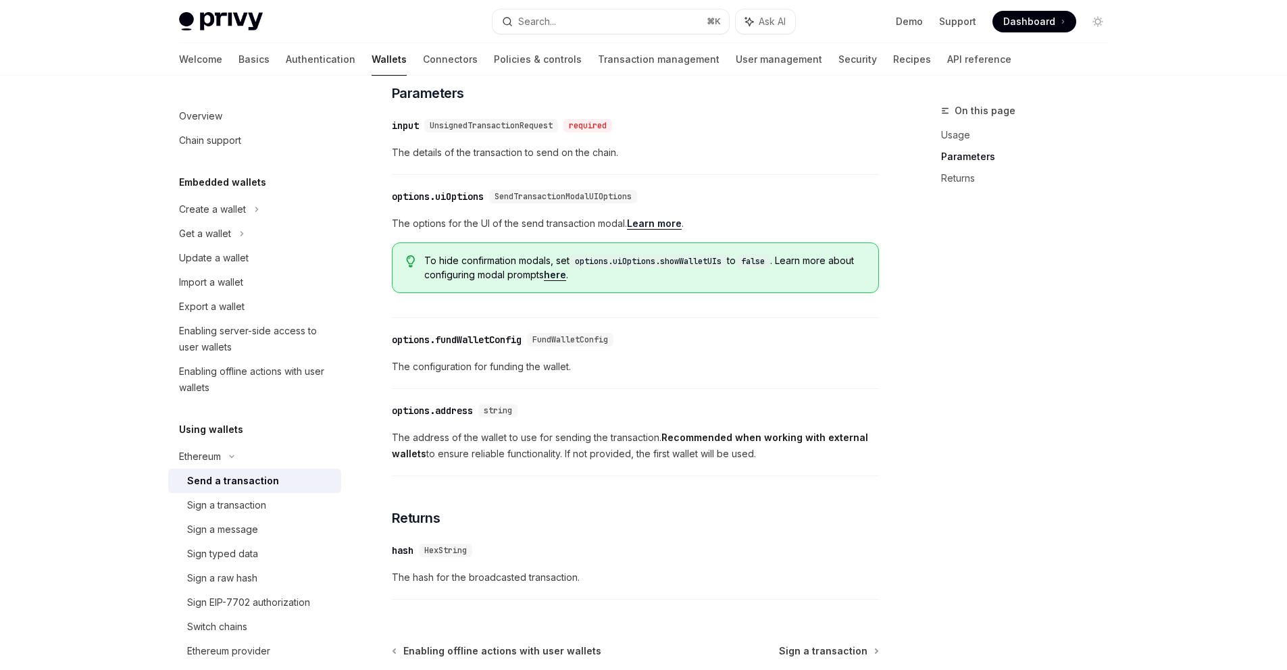
click at [497, 131] on span "UnsignedTransactionRequest" at bounding box center [491, 125] width 123 height 11
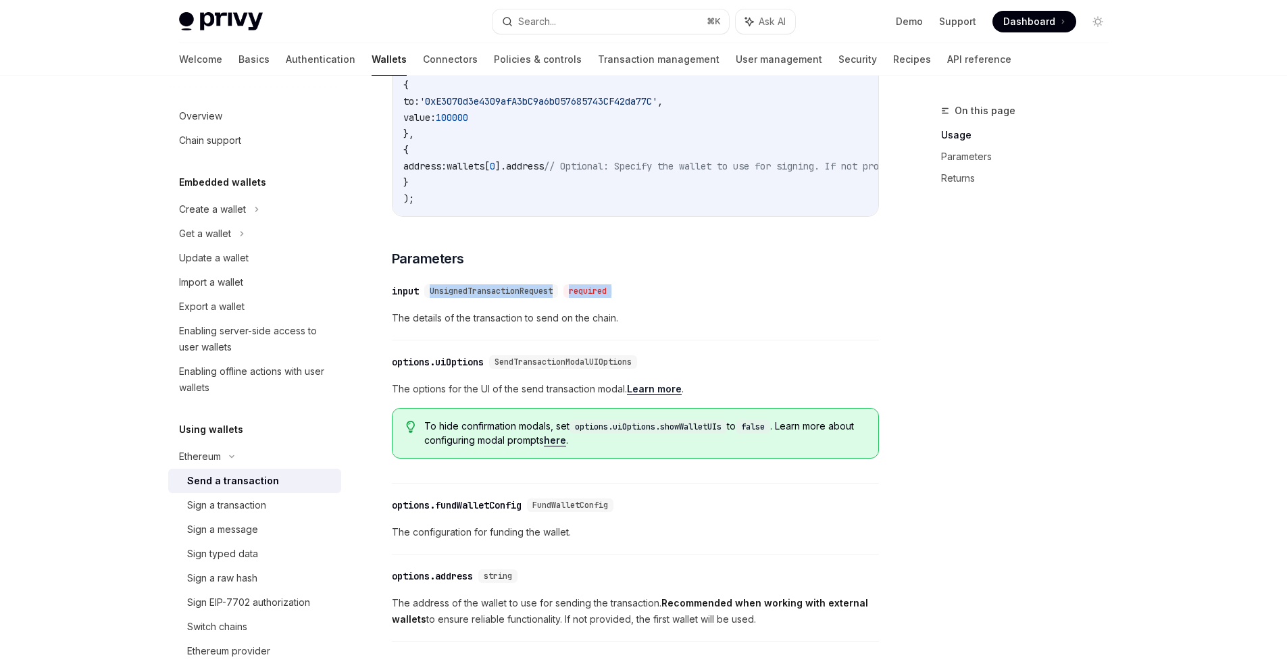
click at [503, 297] on span "UnsignedTransactionRequest" at bounding box center [491, 291] width 123 height 11
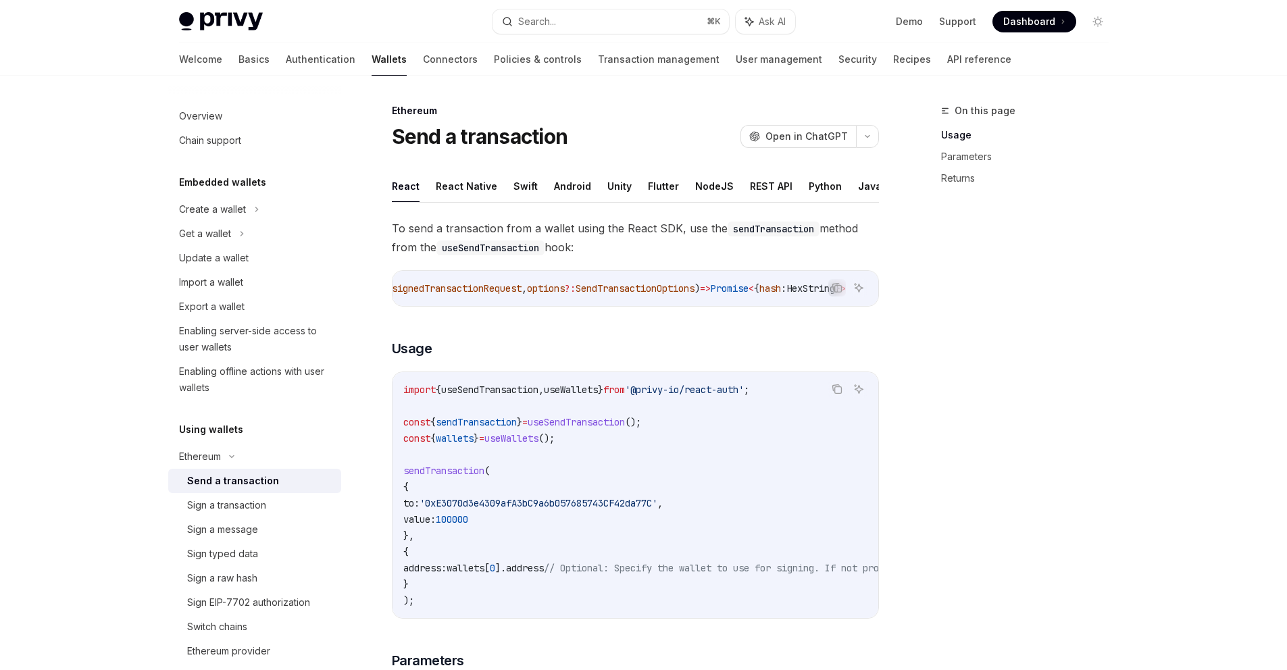
scroll to position [0, 227]
click at [536, 508] on span "'0xE3070d3e4309afA3bC9a6b057685743CF42da77C'" at bounding box center [539, 503] width 238 height 12
drag, startPoint x: 536, startPoint y: 508, endPoint x: 541, endPoint y: 536, distance: 28.9
click at [541, 536] on code "import { useSendTransaction , useWallets } from '@privy-io/react-auth' ; const …" at bounding box center [757, 495] width 708 height 227
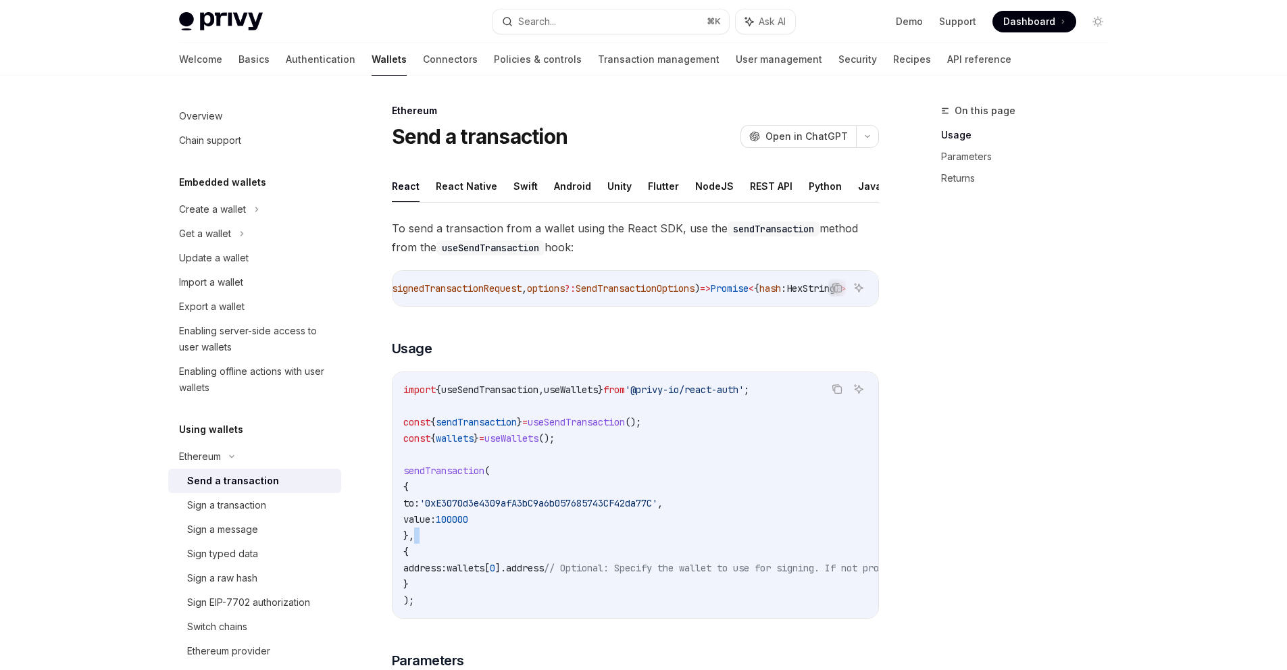
click at [541, 536] on code "import { useSendTransaction , useWallets } from '@privy-io/react-auth' ; const …" at bounding box center [757, 495] width 708 height 227
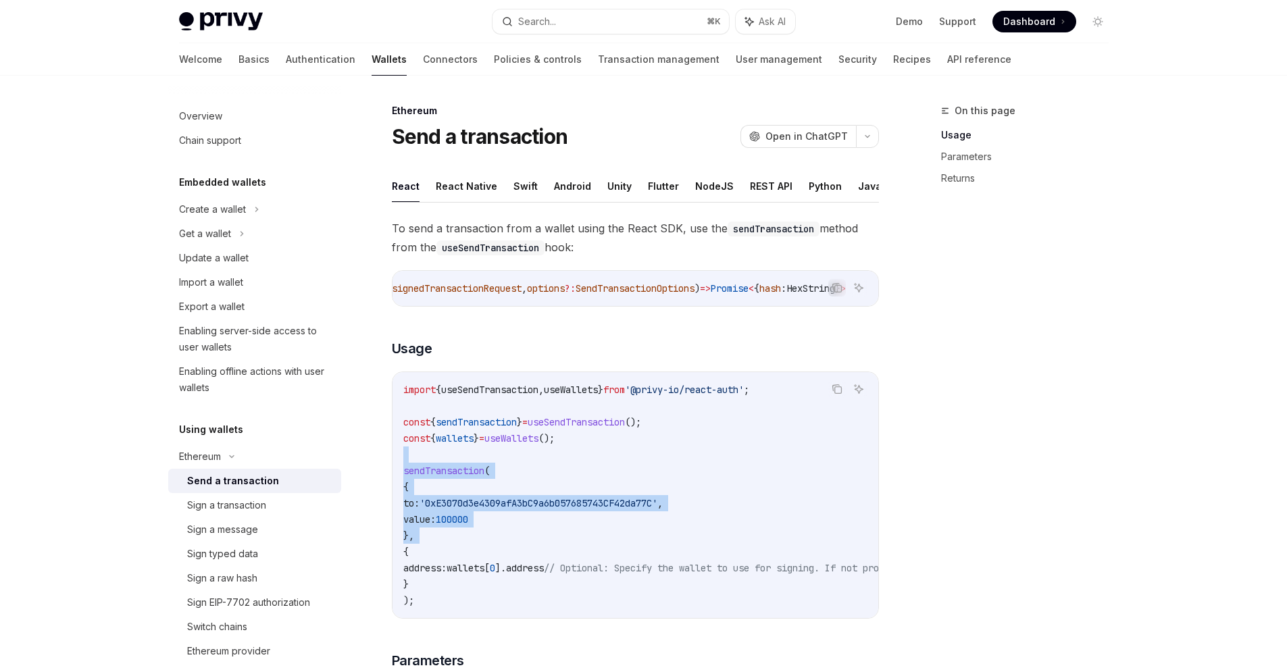
drag, startPoint x: 541, startPoint y: 536, endPoint x: 537, endPoint y: 466, distance: 69.8
click at [537, 466] on code "import { useSendTransaction , useWallets } from '@privy-io/react-auth' ; const …" at bounding box center [757, 495] width 708 height 227
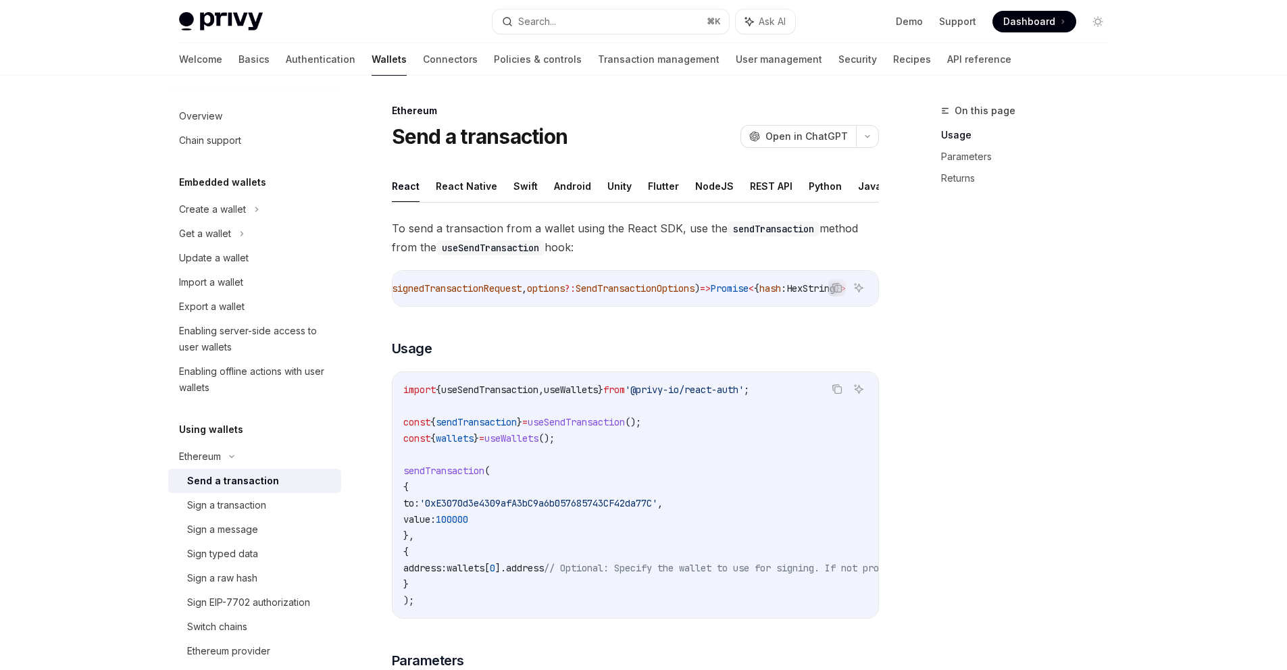
click at [549, 423] on span "useSendTransaction" at bounding box center [576, 422] width 97 height 12
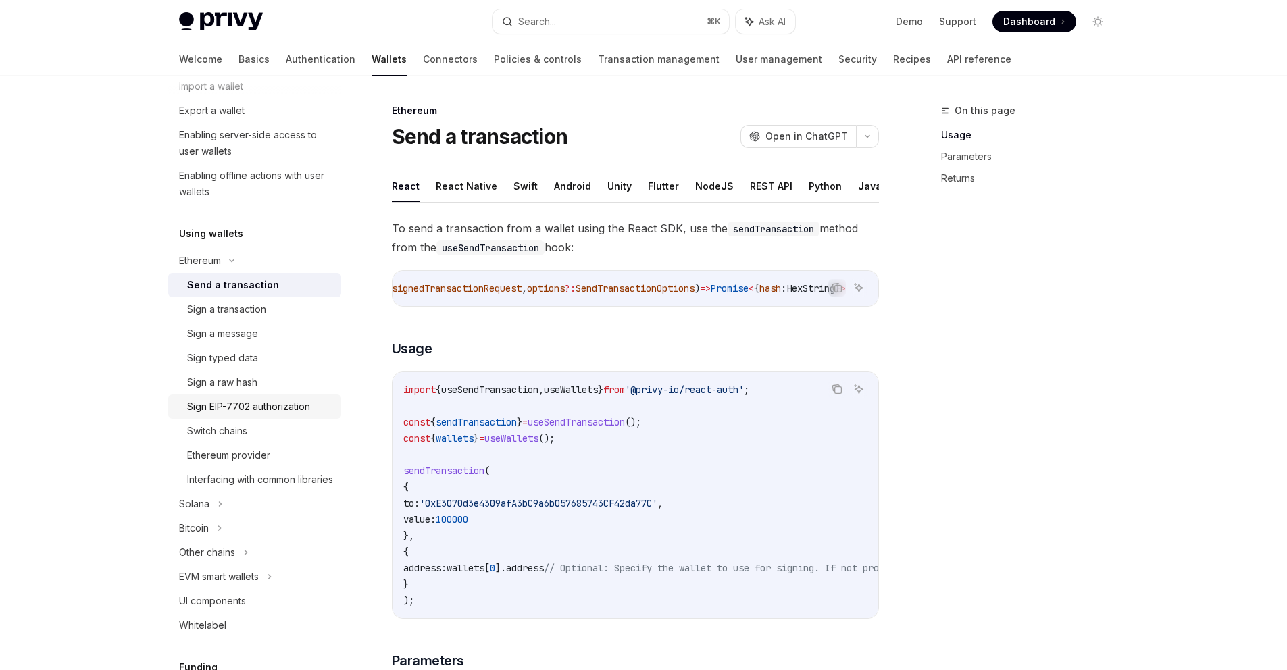
click at [267, 402] on div "Sign EIP-7702 authorization" at bounding box center [248, 407] width 123 height 16
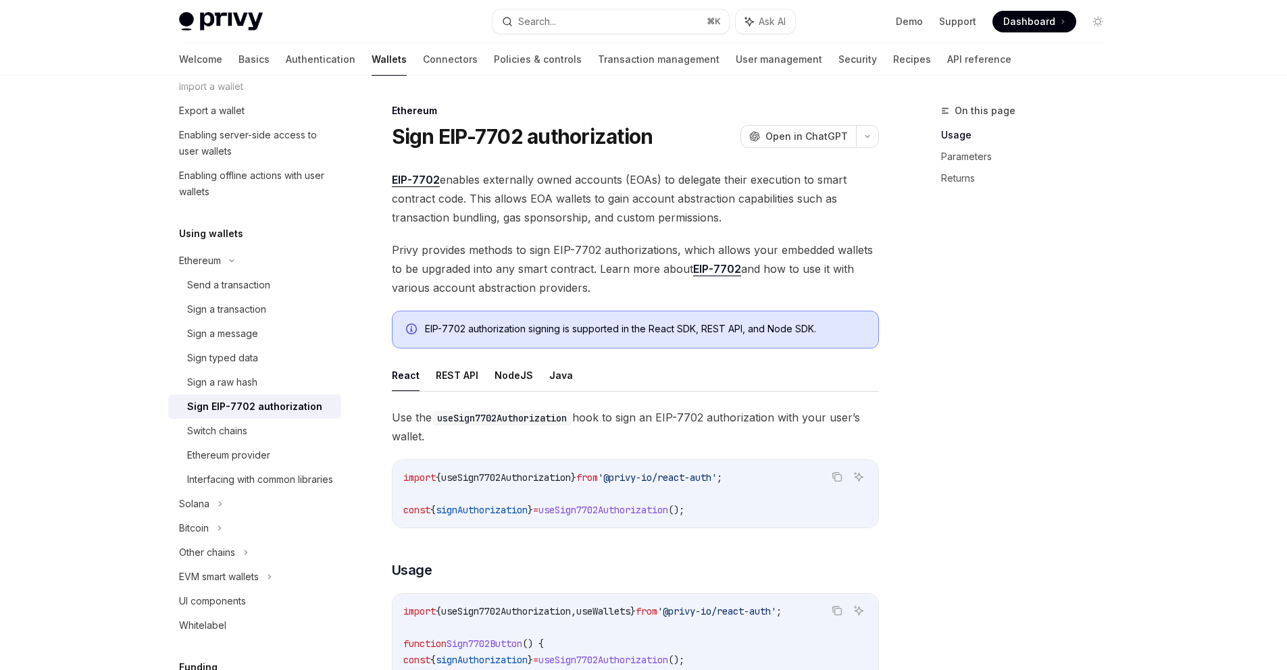
type textarea "*"
click at [530, 329] on div "EIP-7702 authorization signing is supported in the React SDK, REST API, and Nod…" at bounding box center [645, 329] width 440 height 15
click at [589, 509] on span "useSign7702Authorization" at bounding box center [604, 510] width 130 height 12
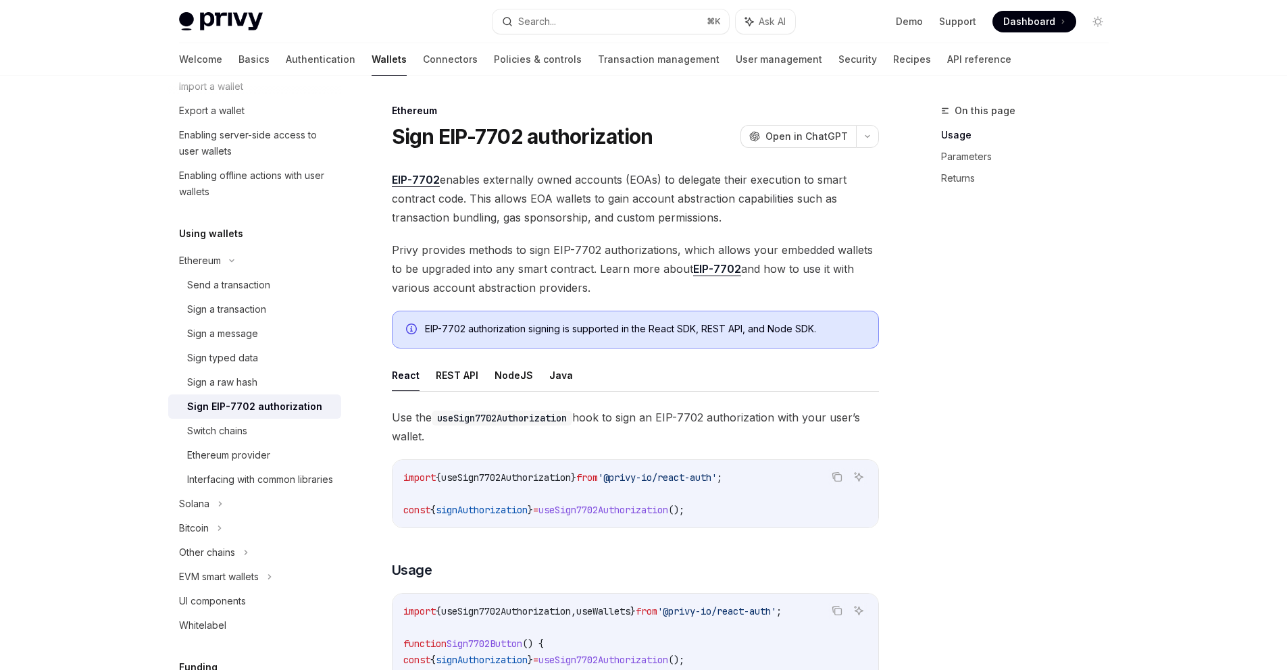
click at [589, 510] on span "useSign7702Authorization" at bounding box center [604, 510] width 130 height 12
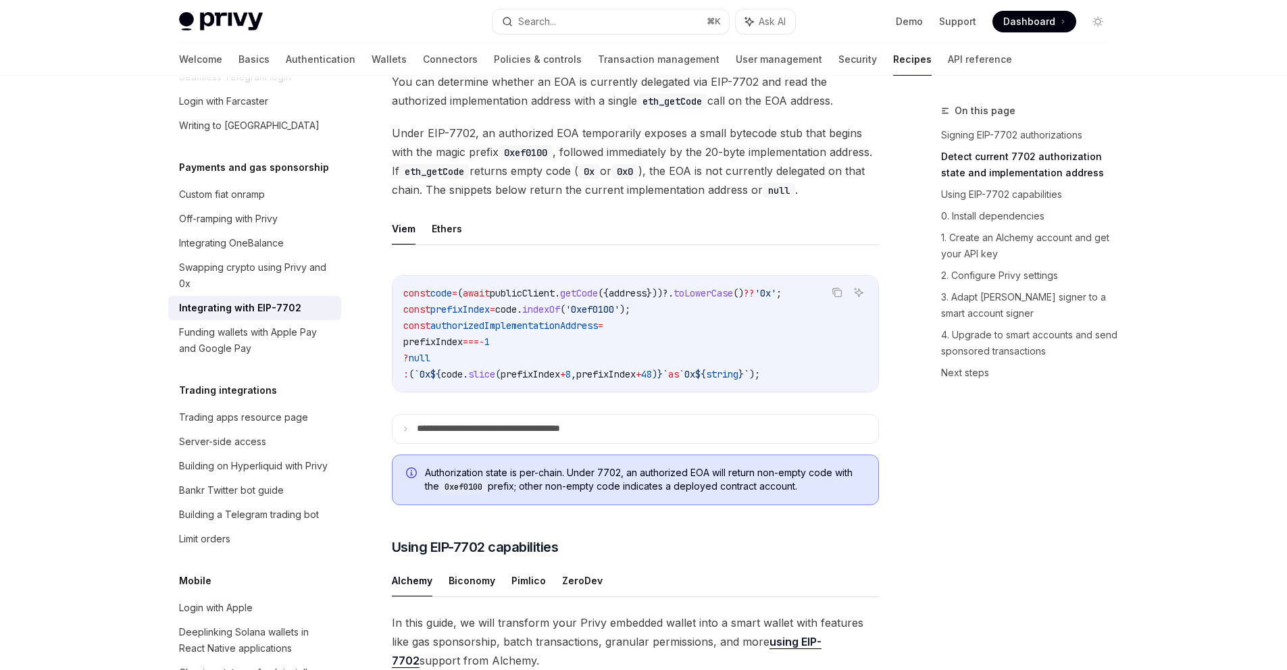
drag, startPoint x: 605, startPoint y: 412, endPoint x: 571, endPoint y: 409, distance: 34.6
click at [571, 392] on div "const code = ( await publicClient . getCode ({ address }))?. toLowerCase () ?? …" at bounding box center [636, 334] width 486 height 116
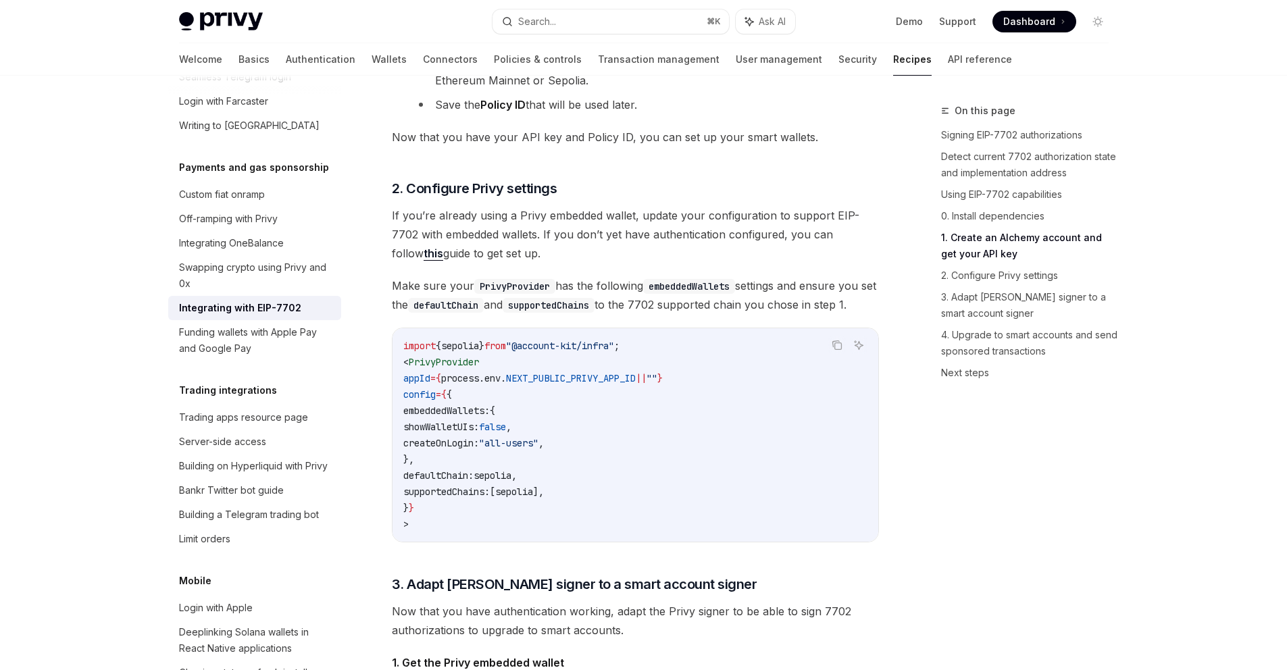
scroll to position [1240, 0]
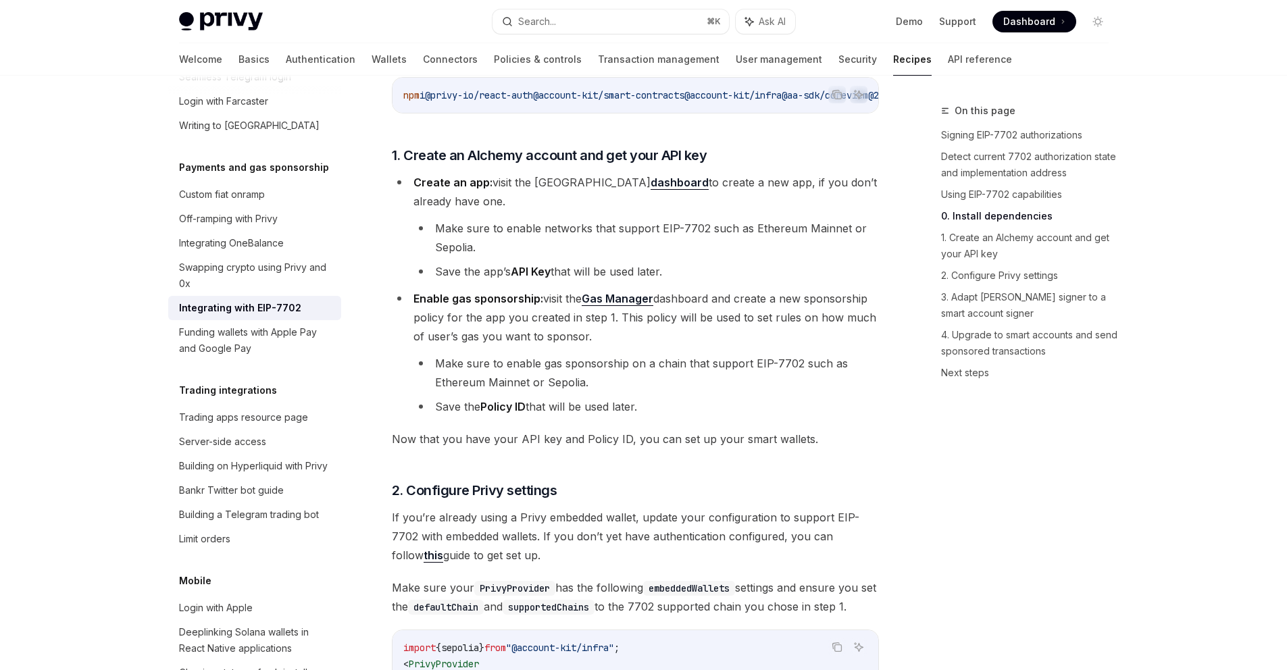
click at [555, 312] on span "Enable gas sponsorship: visit the Gas Manager dashboard and create a new sponso…" at bounding box center [645, 317] width 463 height 51
click at [556, 314] on span "Enable gas sponsorship: visit the Gas Manager dashboard and create a new sponso…" at bounding box center [645, 317] width 463 height 51
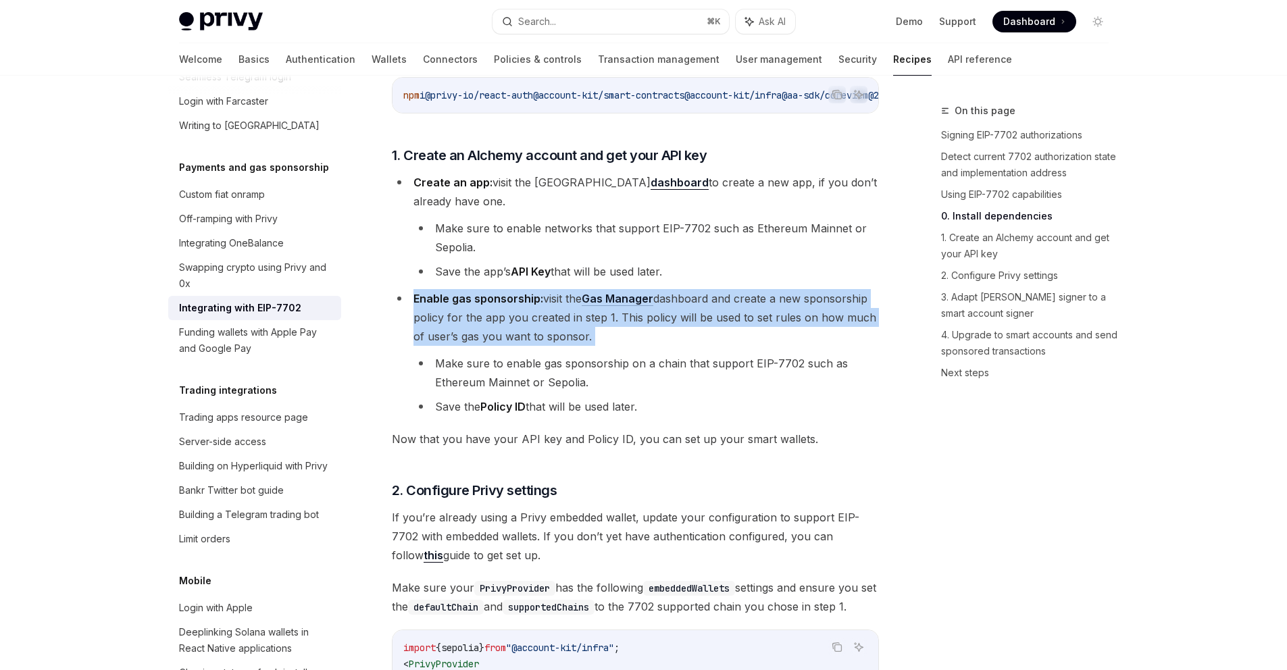
click at [556, 314] on span "Enable gas sponsorship: visit the Gas Manager dashboard and create a new sponso…" at bounding box center [645, 317] width 463 height 51
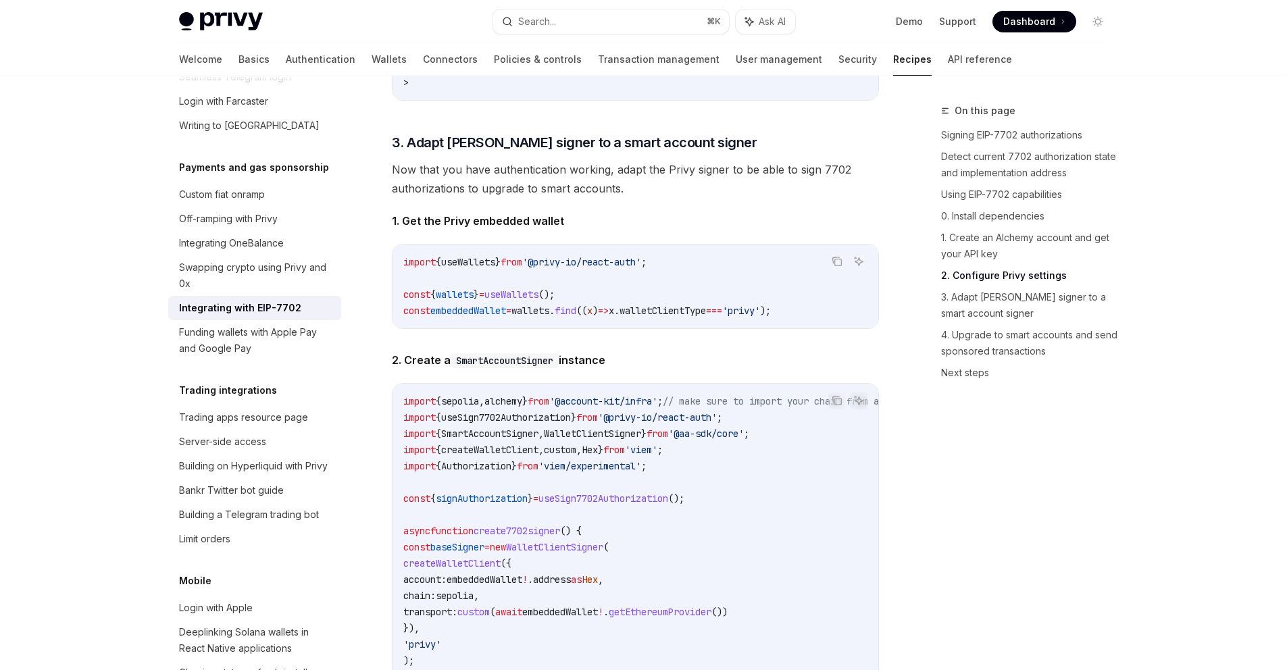
scroll to position [2221, 0]
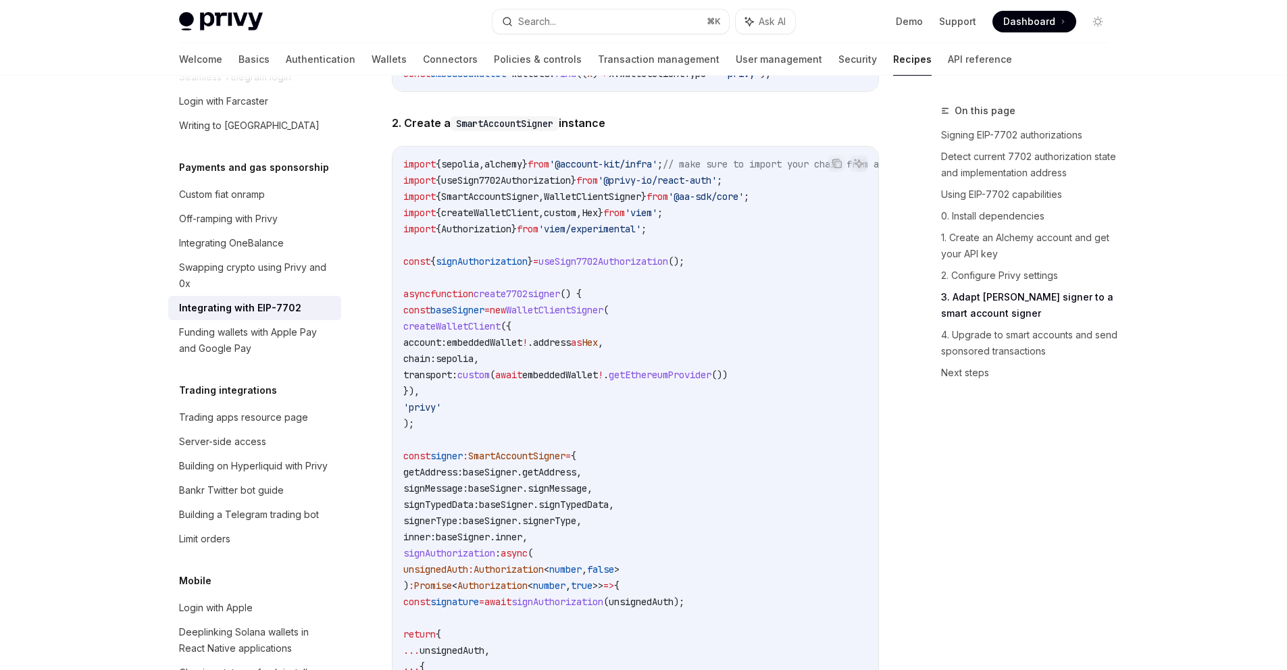
click at [489, 235] on span "Authorization" at bounding box center [476, 229] width 70 height 12
click at [494, 219] on span "createWalletClient" at bounding box center [489, 213] width 97 height 12
click at [496, 187] on span "useSign7702Authorization" at bounding box center [506, 180] width 130 height 12
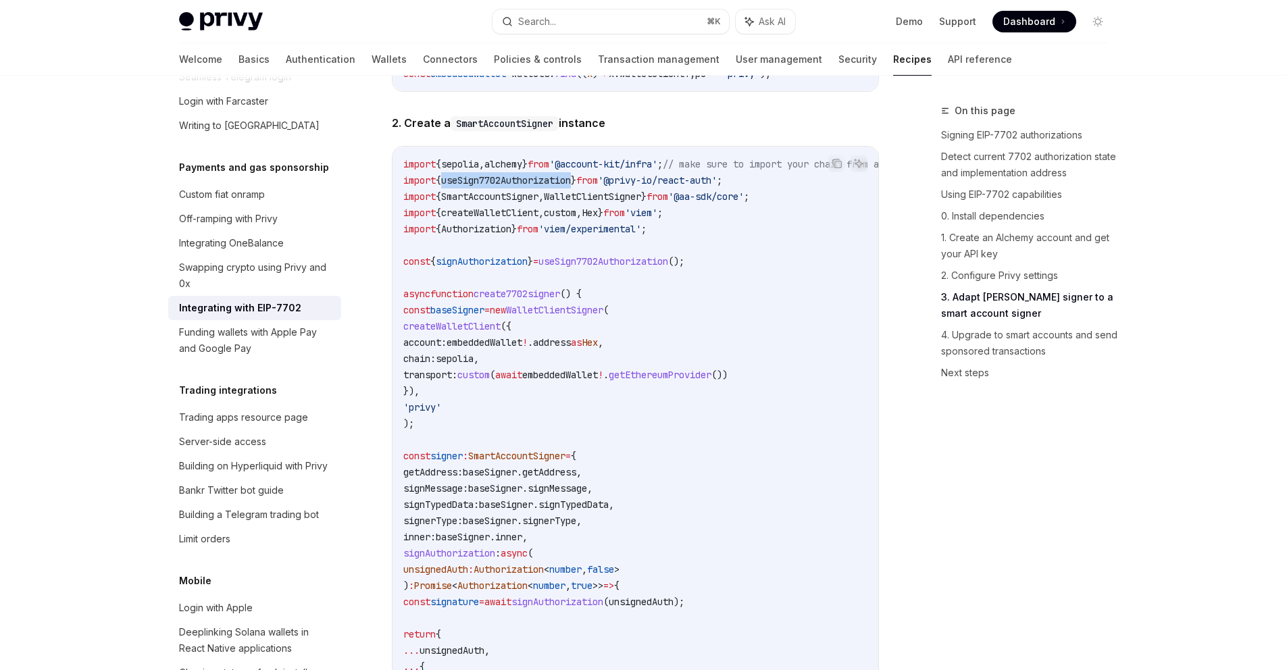
click at [496, 187] on span "useSign7702Authorization" at bounding box center [506, 180] width 130 height 12
click at [504, 235] on span "Authorization" at bounding box center [476, 229] width 70 height 12
click at [501, 187] on span "useSign7702Authorization" at bounding box center [506, 180] width 130 height 12
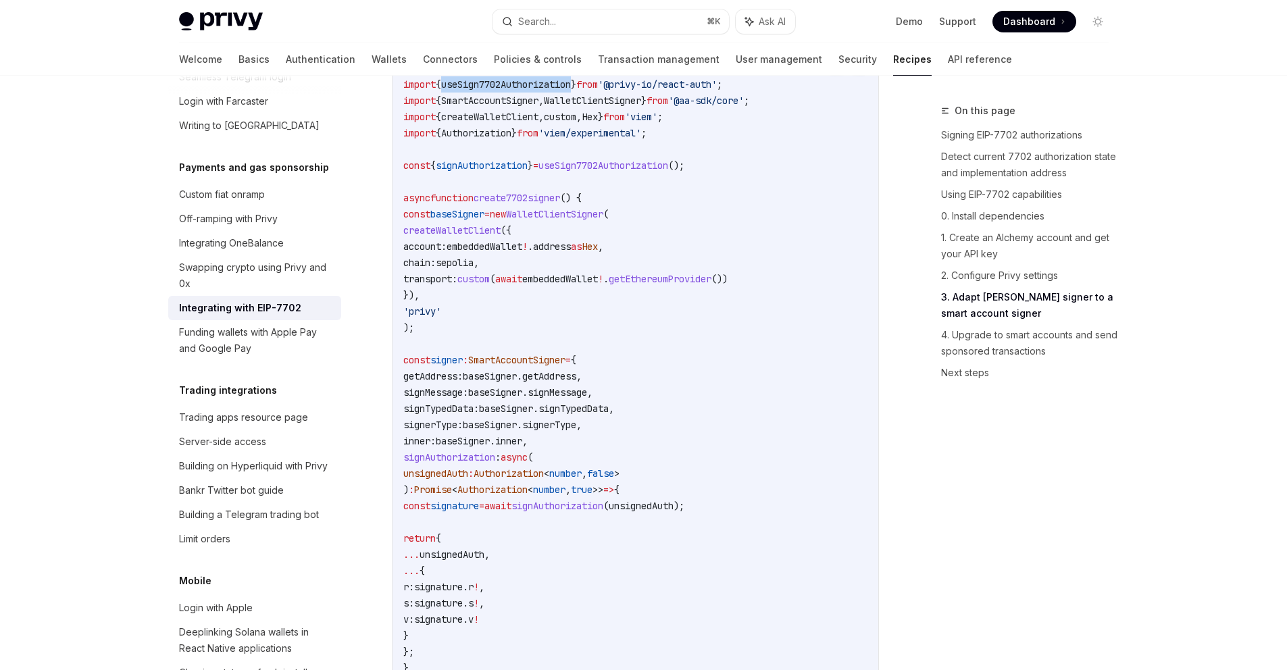
scroll to position [2534, 0]
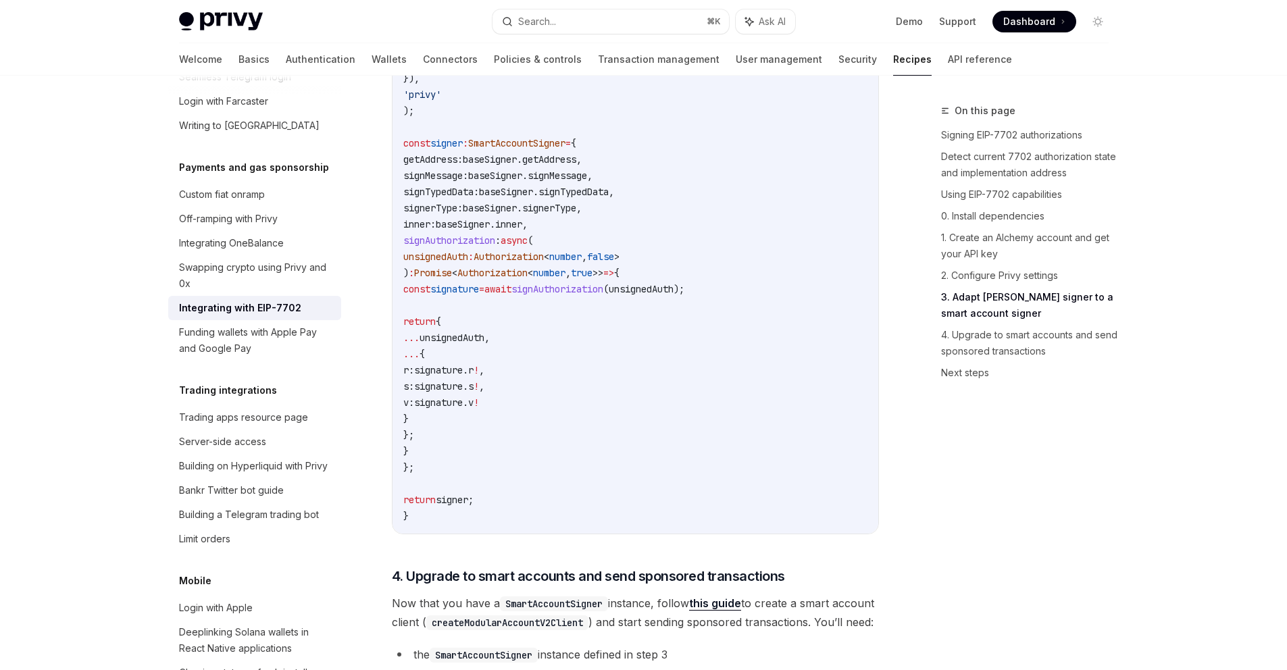
click at [500, 149] on span "SmartAccountSigner" at bounding box center [516, 143] width 97 height 12
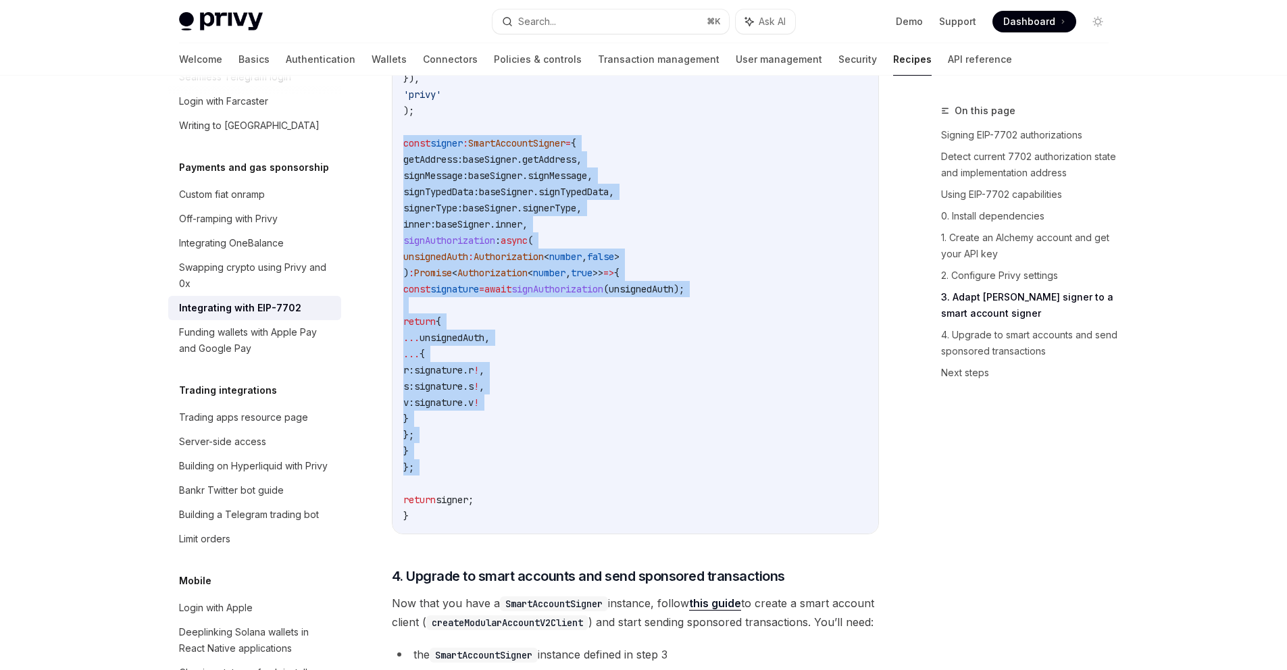
drag, startPoint x: 500, startPoint y: 176, endPoint x: 551, endPoint y: 501, distance: 329.7
click at [551, 501] on code "import { sepolia , alchemy } from '@account-kit/infra' ; // make sure to import…" at bounding box center [711, 183] width 616 height 681
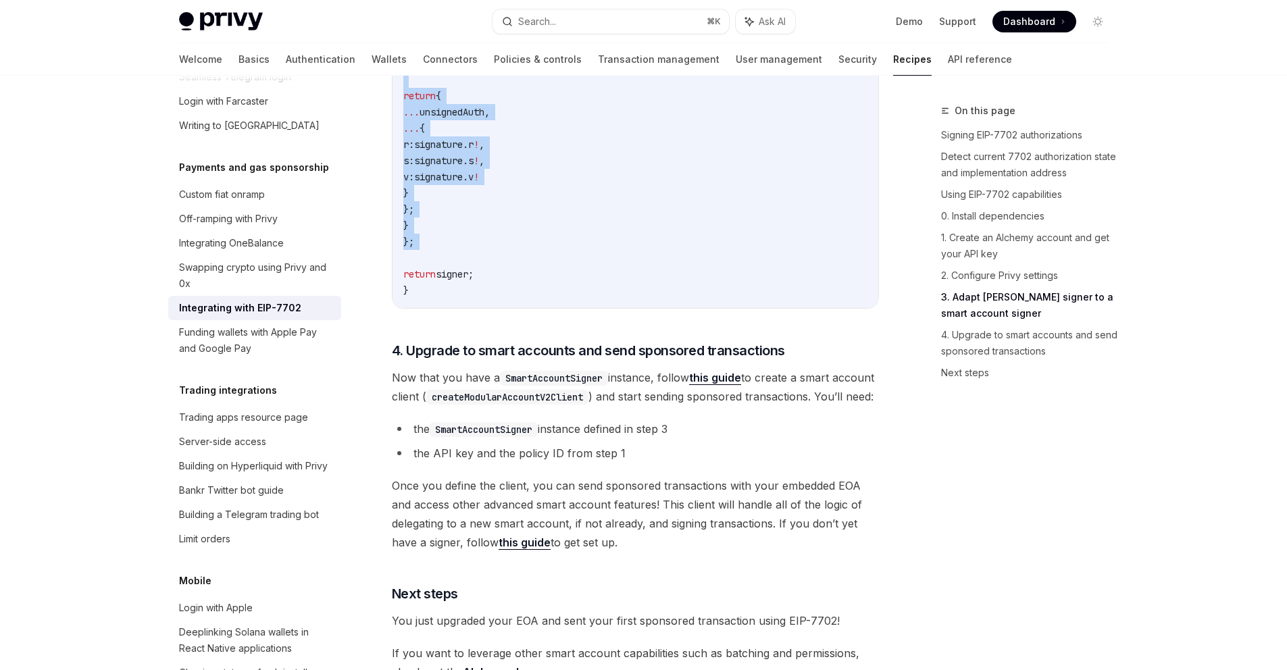
scroll to position [2925, 0]
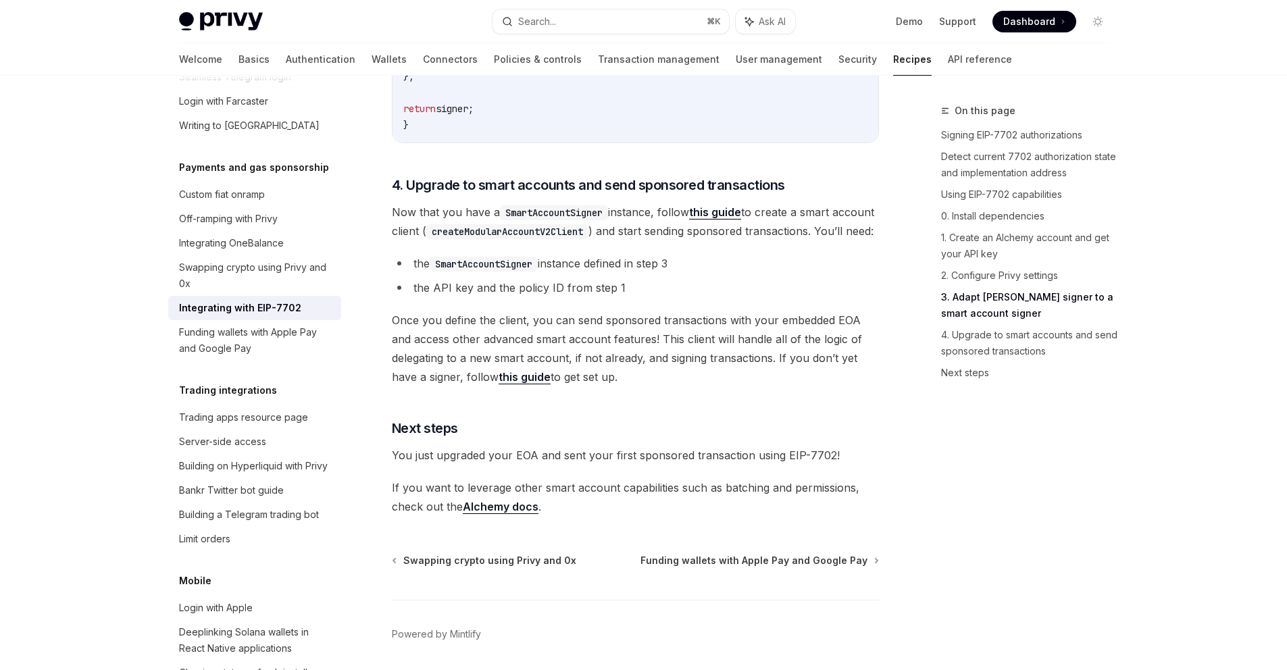
click at [644, 241] on span "Now that you have a SmartAccountSigner instance, follow this guide to create a …" at bounding box center [635, 222] width 487 height 38
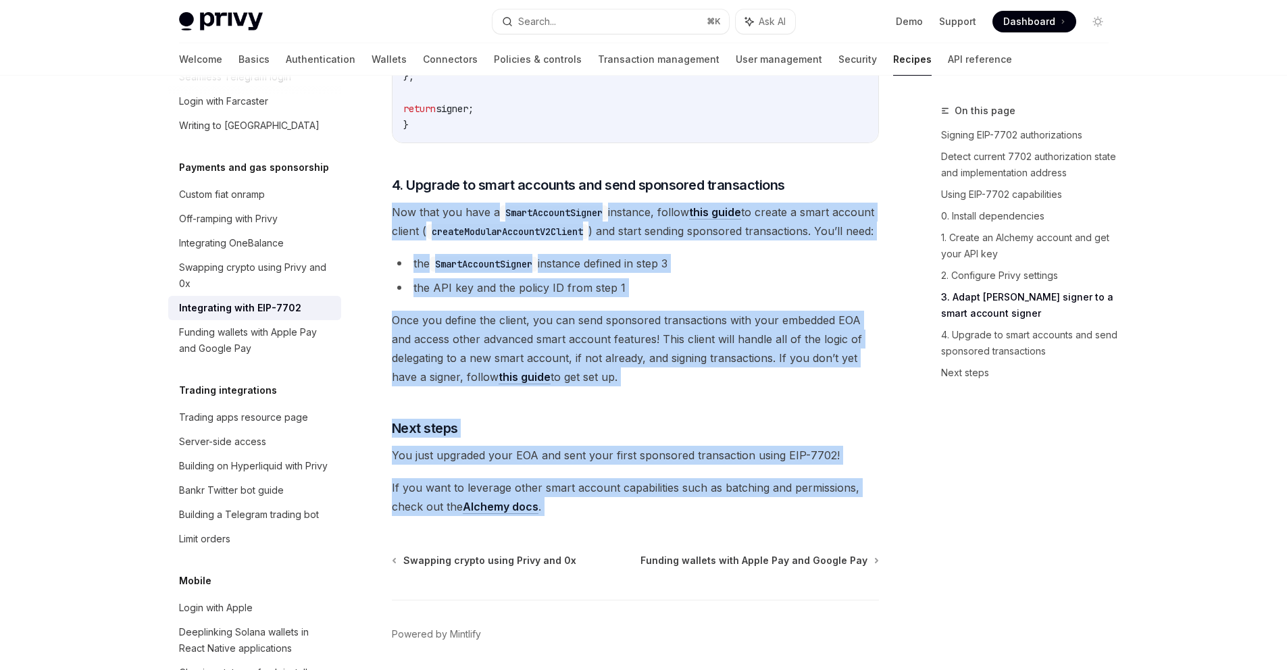
drag, startPoint x: 644, startPoint y: 255, endPoint x: 662, endPoint y: 553, distance: 298.6
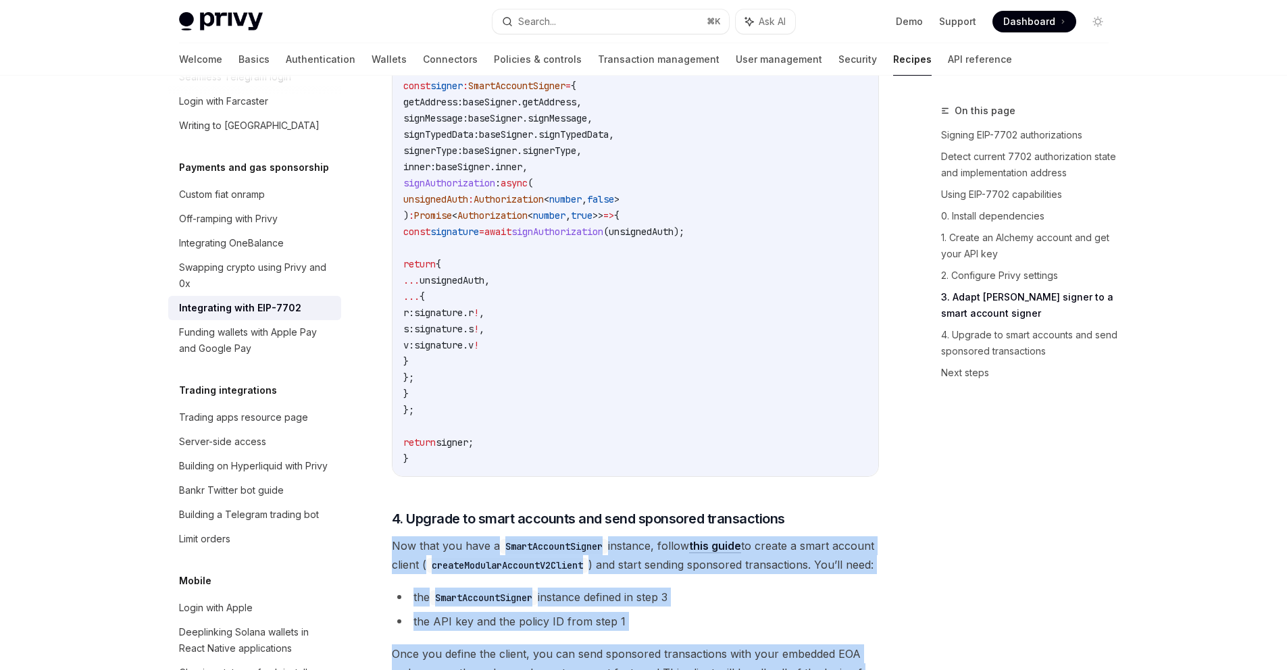
scroll to position [2296, 0]
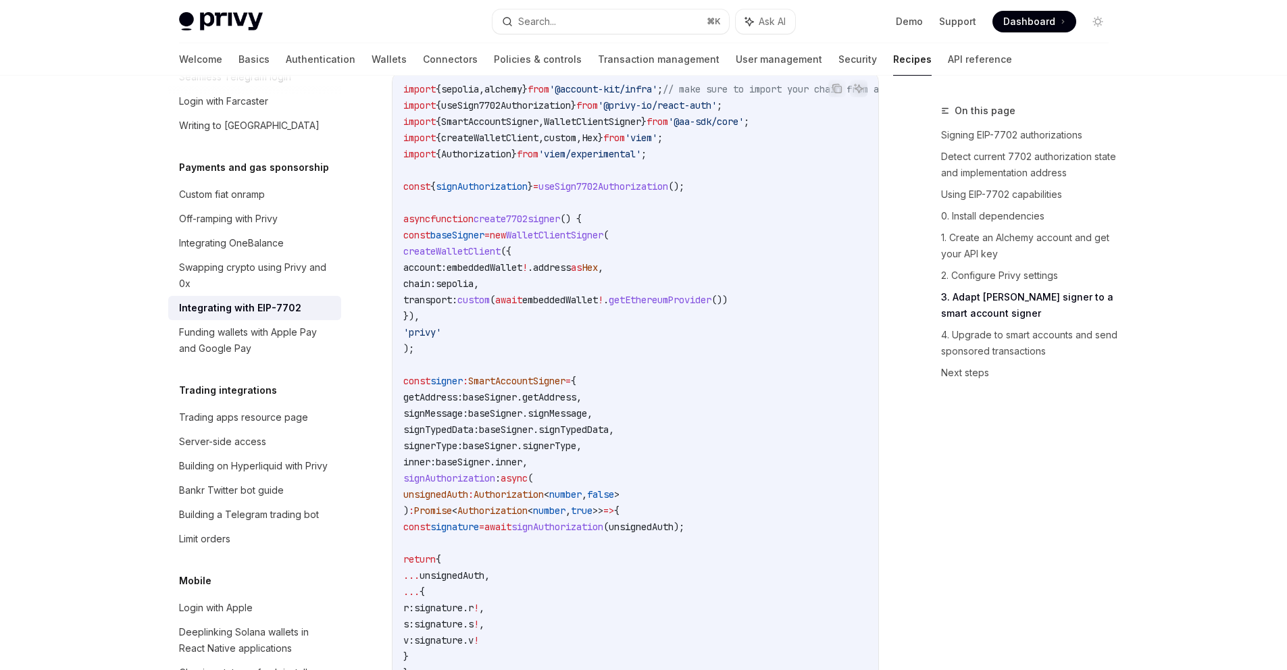
drag, startPoint x: 585, startPoint y: 397, endPoint x: 583, endPoint y: 403, distance: 7.3
click at [585, 397] on code "import { sepolia , alchemy } from '@account-kit/infra' ; // make sure to import…" at bounding box center [711, 421] width 616 height 681
click at [566, 387] on span "SmartAccountSigner" at bounding box center [516, 381] width 97 height 12
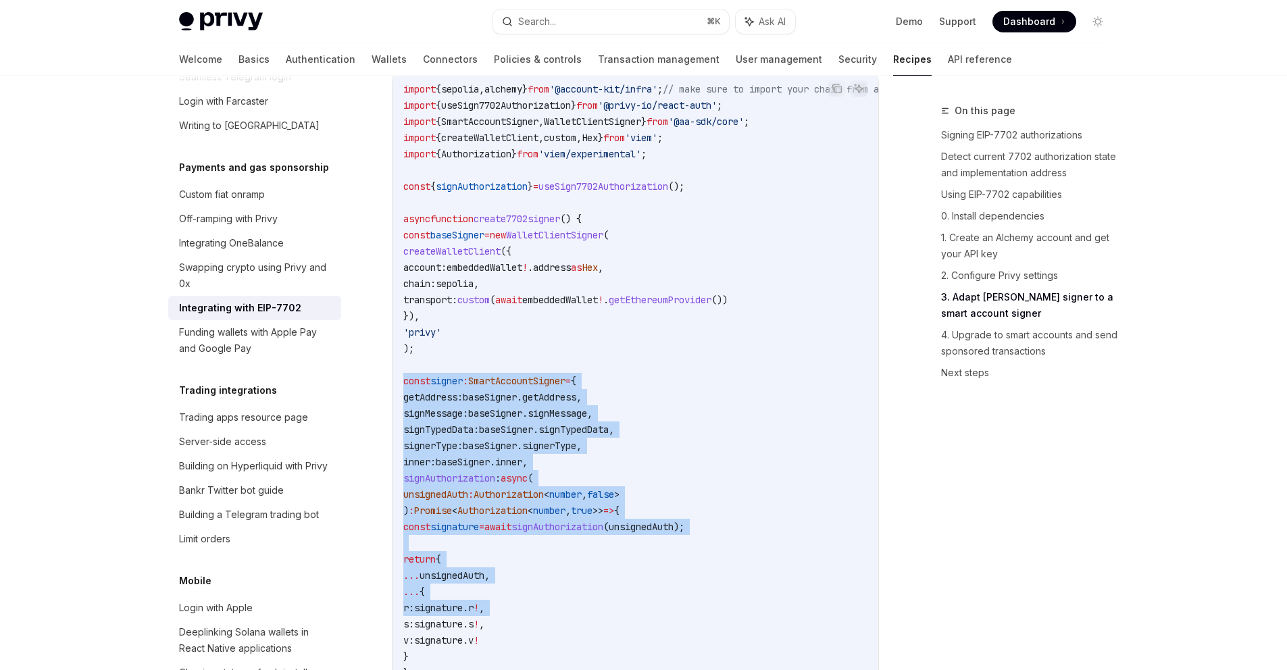
drag, startPoint x: 582, startPoint y: 406, endPoint x: 687, endPoint y: 636, distance: 252.8
click at [687, 637] on code "import { sepolia , alchemy } from '@account-kit/infra' ; // make sure to import…" at bounding box center [711, 421] width 616 height 681
click at [687, 634] on code "import { sepolia , alchemy } from '@account-kit/infra' ; // make sure to import…" at bounding box center [711, 421] width 616 height 681
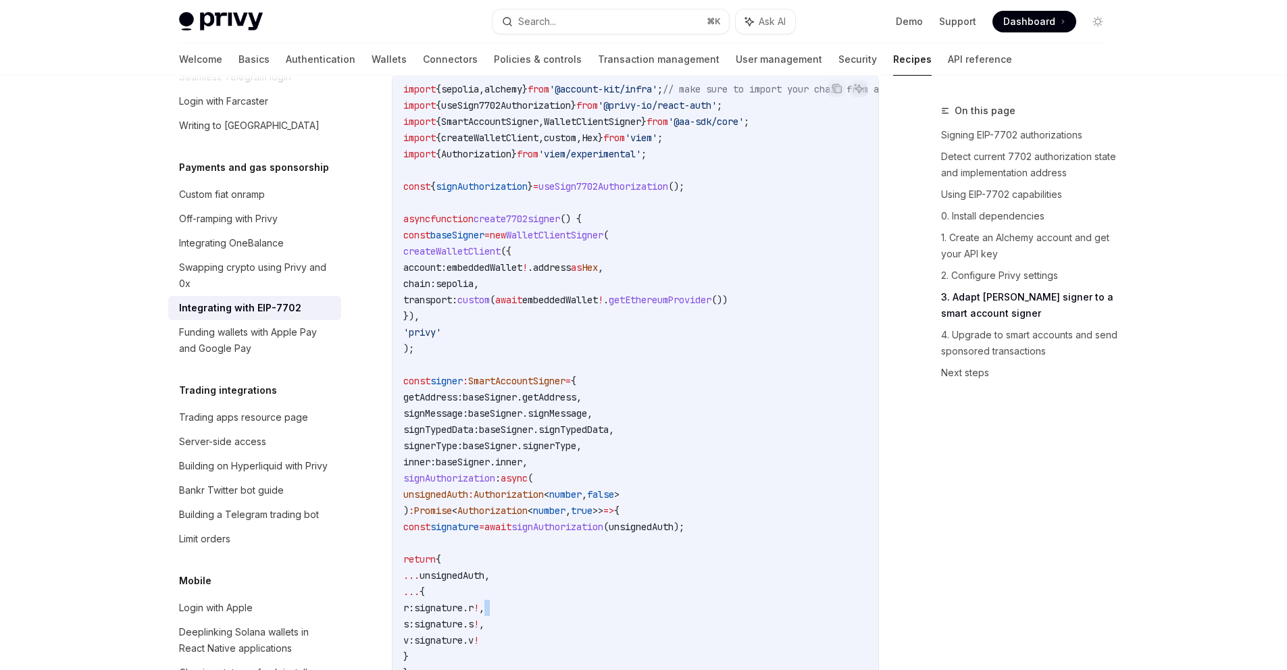
click at [687, 634] on code "import { sepolia , alchemy } from '@account-kit/infra' ; // make sure to import…" at bounding box center [711, 421] width 616 height 681
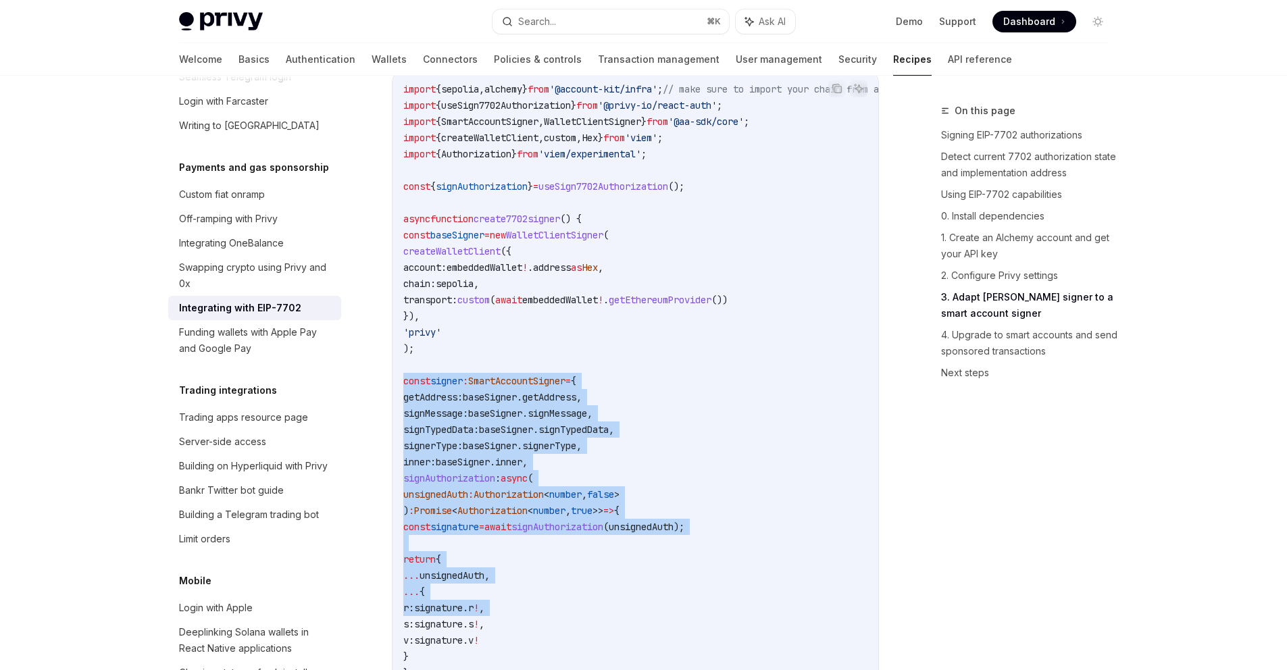
drag, startPoint x: 687, startPoint y: 634, endPoint x: 630, endPoint y: 412, distance: 229.0
click at [630, 412] on code "import { sepolia , alchemy } from '@account-kit/infra' ; // make sure to import…" at bounding box center [711, 421] width 616 height 681
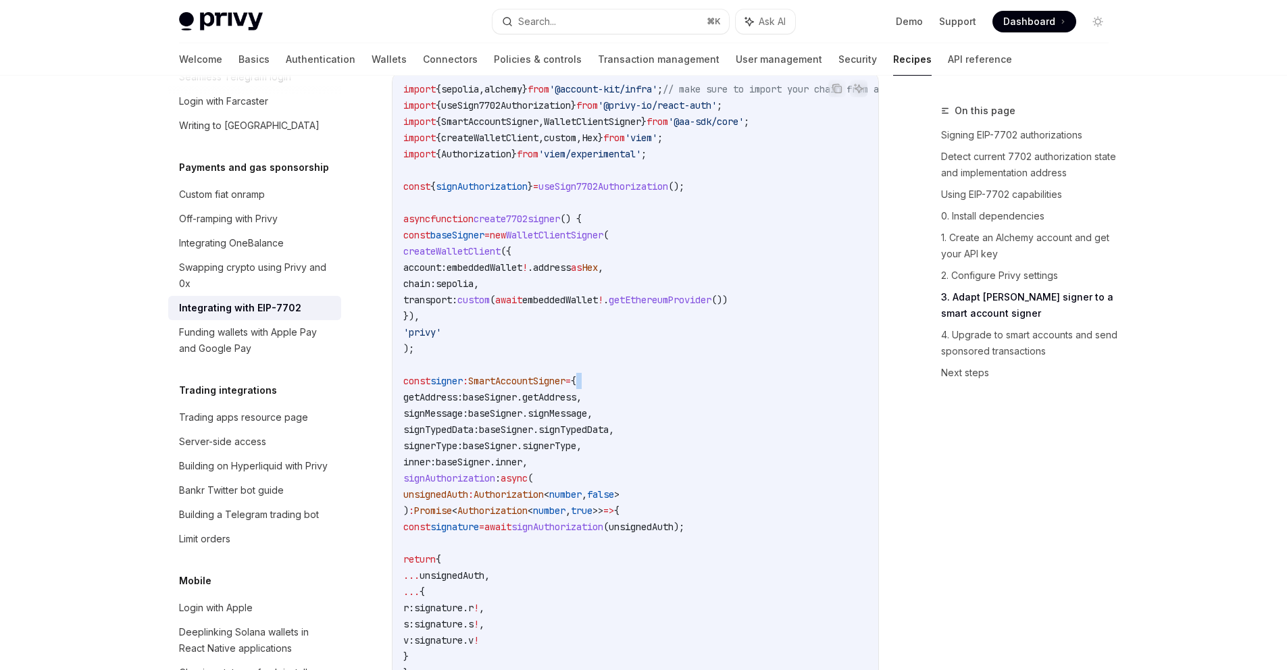
click at [630, 412] on code "import { sepolia , alchemy } from '@account-kit/infra' ; // make sure to import…" at bounding box center [711, 421] width 616 height 681
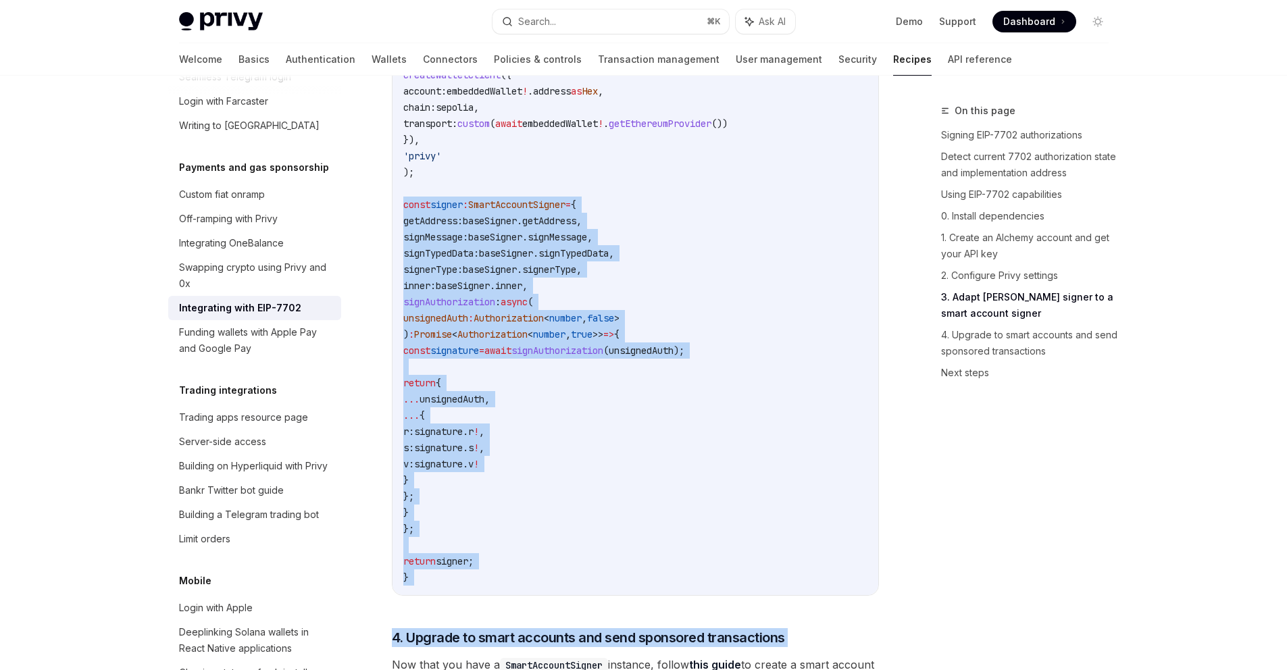
scroll to position [2542, 0]
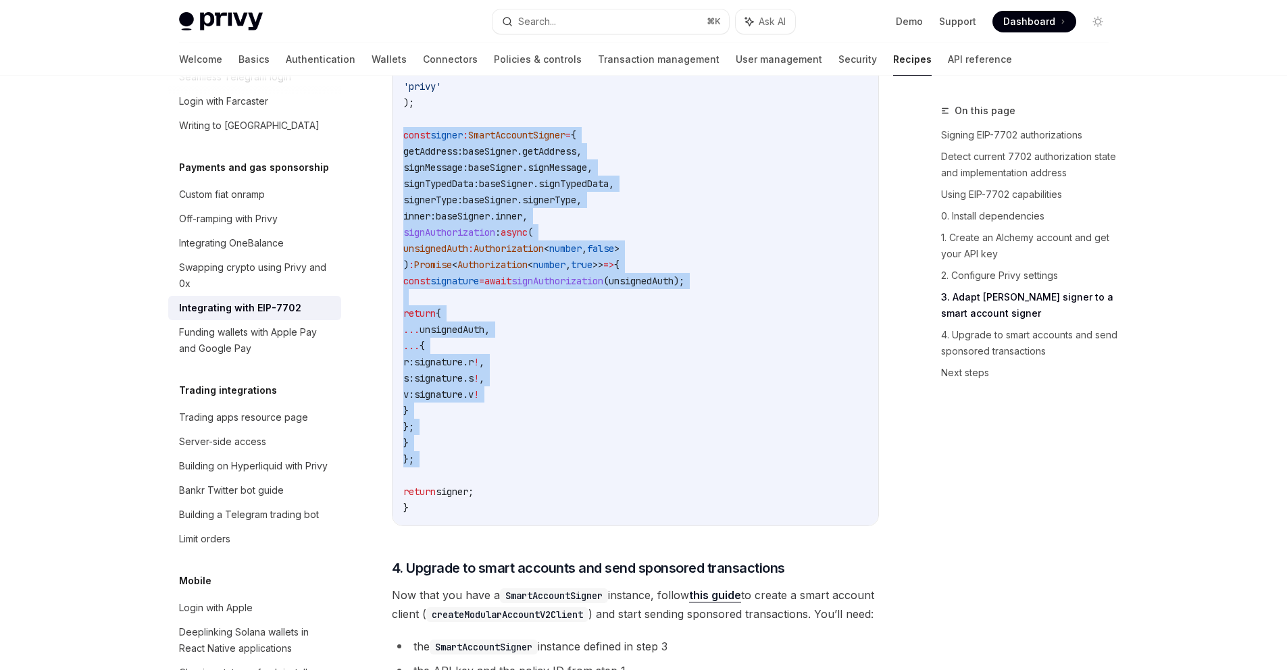
drag, startPoint x: 630, startPoint y: 412, endPoint x: 646, endPoint y: 496, distance: 85.4
click at [646, 496] on code "import { sepolia , alchemy } from '@account-kit/infra' ; // make sure to import…" at bounding box center [711, 175] width 616 height 681
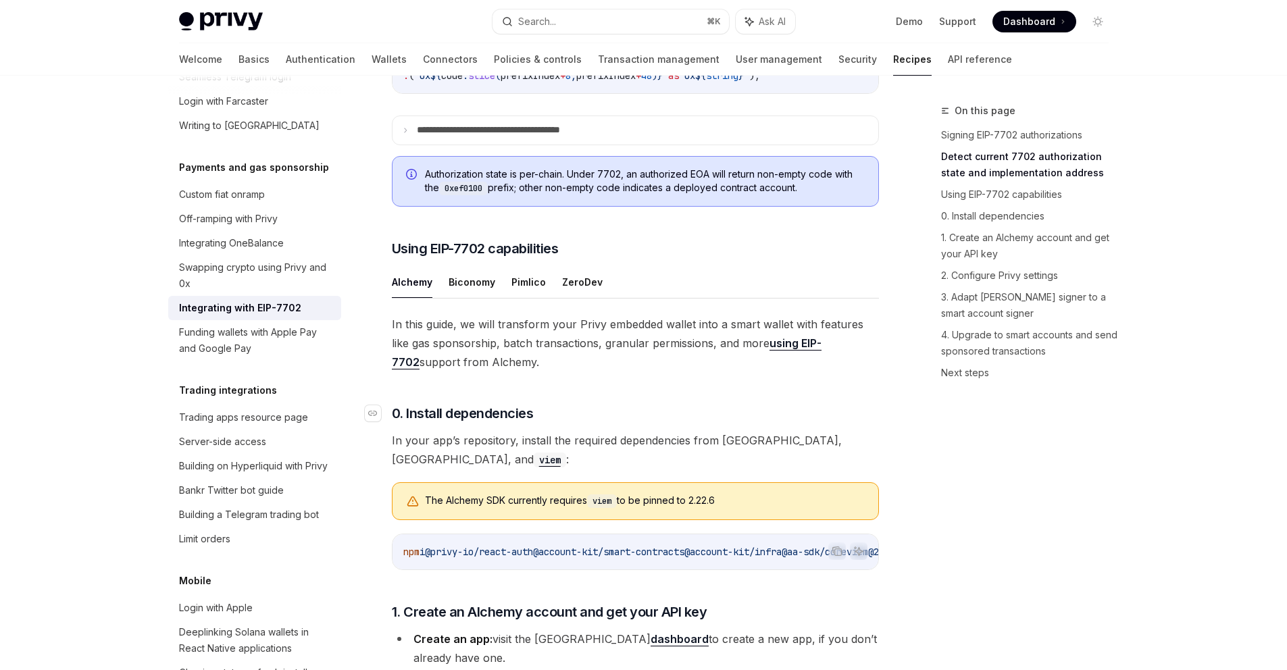
scroll to position [714, 0]
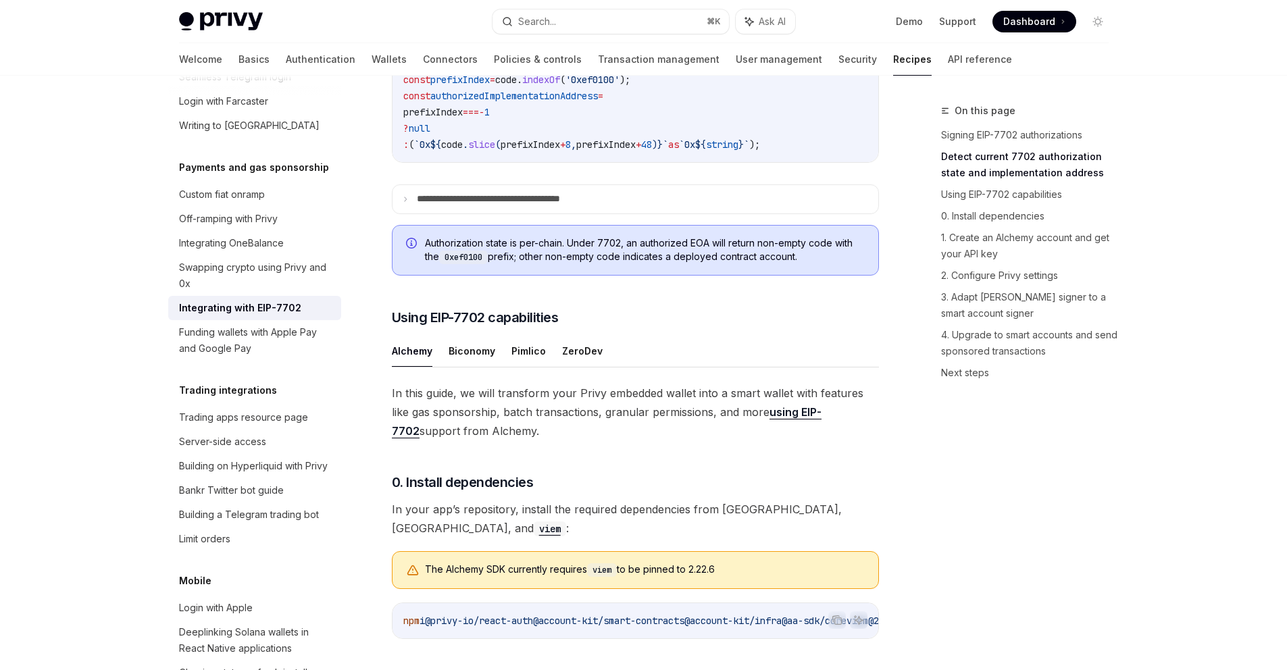
click at [555, 264] on span "Authorization state is per-chain. Under 7702, an authorized EOA will return non…" at bounding box center [645, 251] width 440 height 28
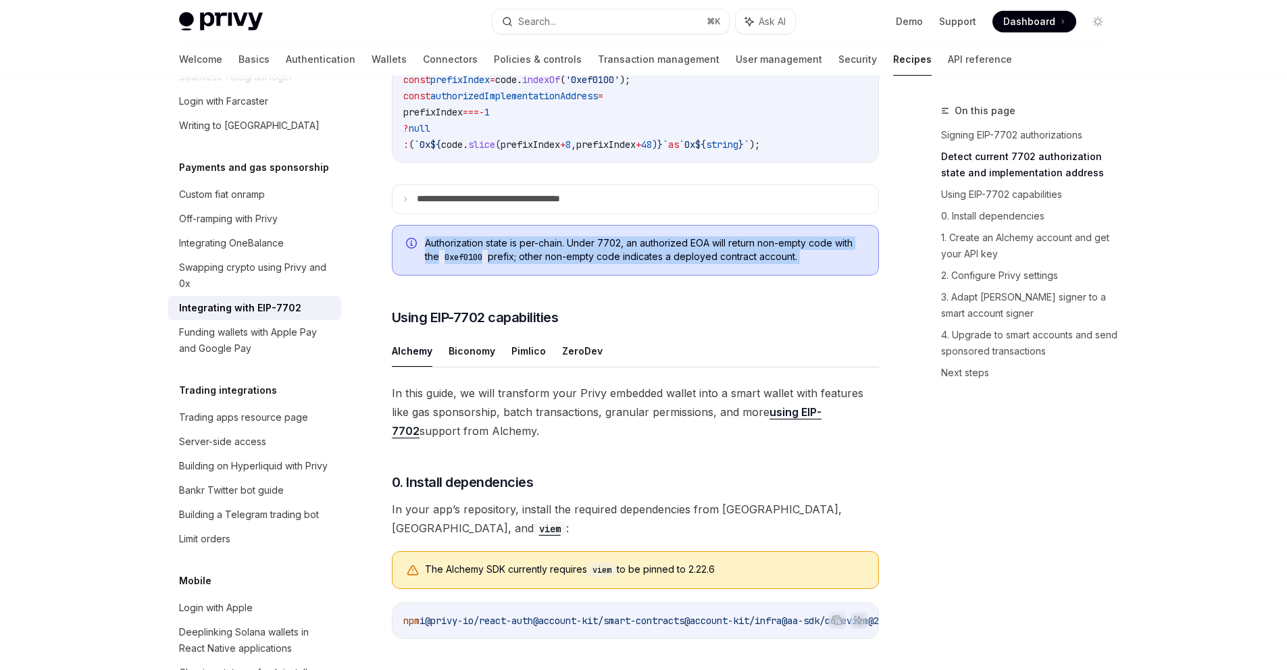
drag, startPoint x: 555, startPoint y: 284, endPoint x: 558, endPoint y: 259, distance: 25.8
click at [558, 259] on div "Authorization state is per-chain. Under 7702, an authorized EOA will return non…" at bounding box center [635, 250] width 487 height 51
click at [560, 264] on span "Authorization state is per-chain. Under 7702, an authorized EOA will return non…" at bounding box center [645, 251] width 440 height 28
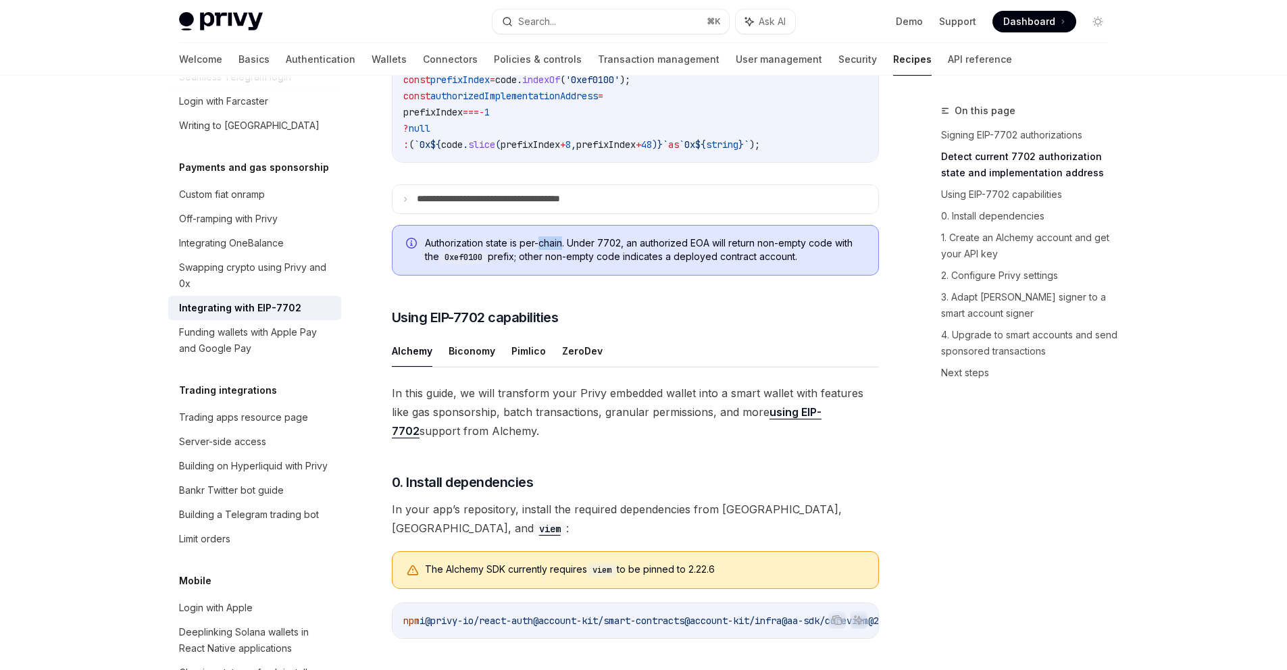
click at [560, 264] on span "Authorization state is per-chain. Under 7702, an authorized EOA will return non…" at bounding box center [645, 251] width 440 height 28
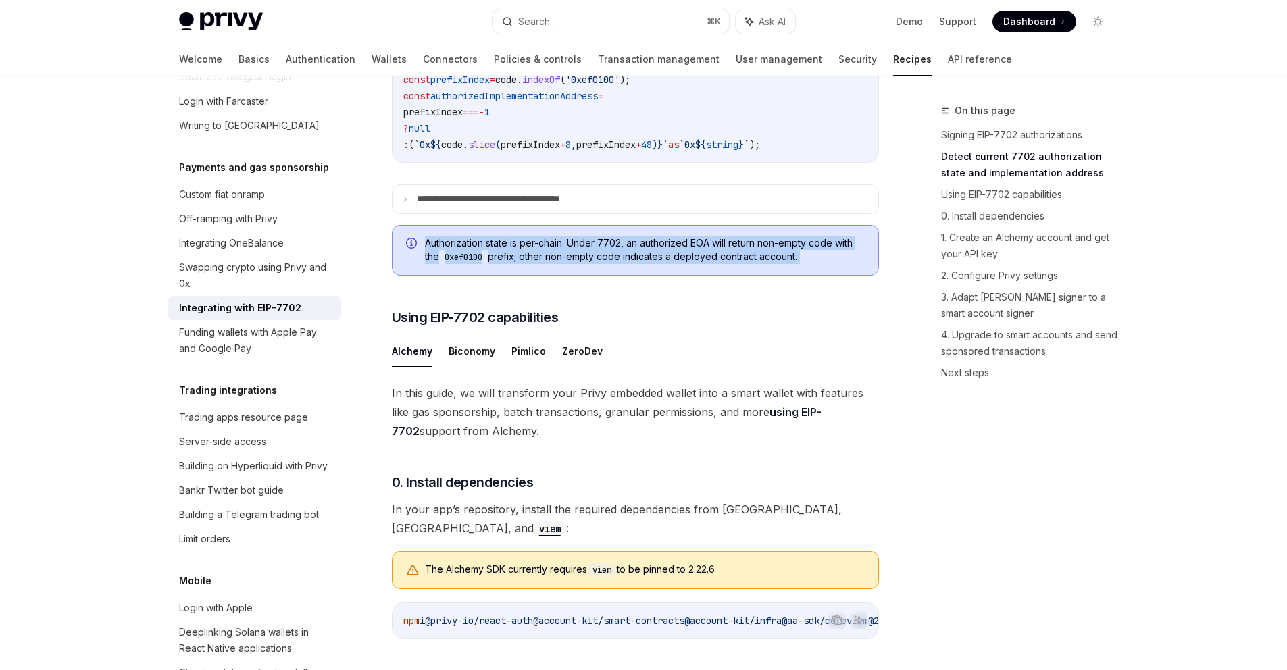
drag, startPoint x: 560, startPoint y: 265, endPoint x: 564, endPoint y: 273, distance: 9.1
click at [564, 264] on span "Authorization state is per-chain. Under 7702, an authorized EOA will return non…" at bounding box center [645, 251] width 440 height 28
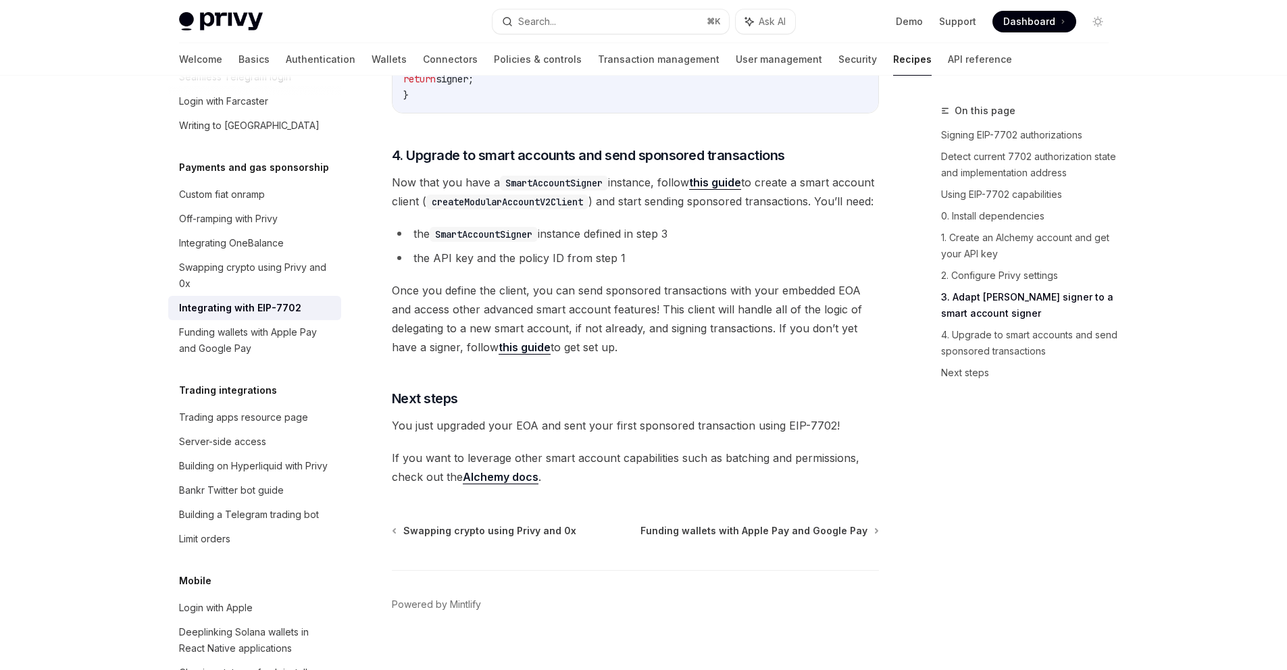
scroll to position [3003, 0]
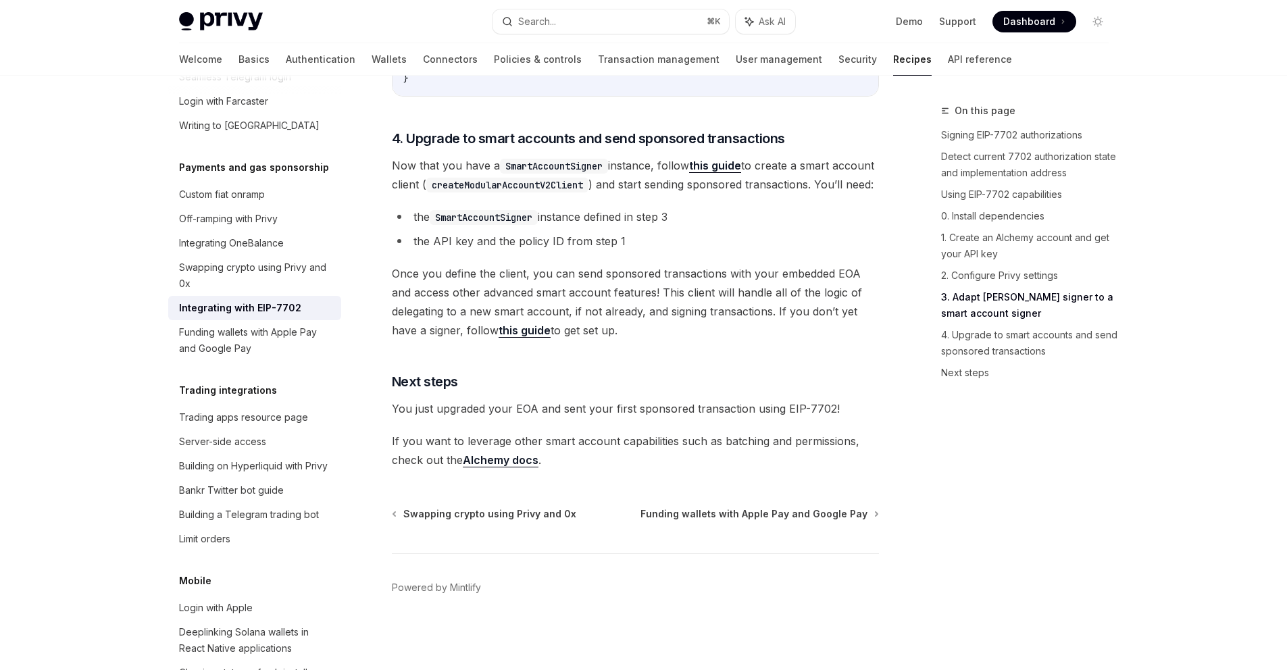
click at [439, 418] on span "You just upgraded your EOA and sent your first sponsored transaction using EIP-…" at bounding box center [635, 408] width 487 height 19
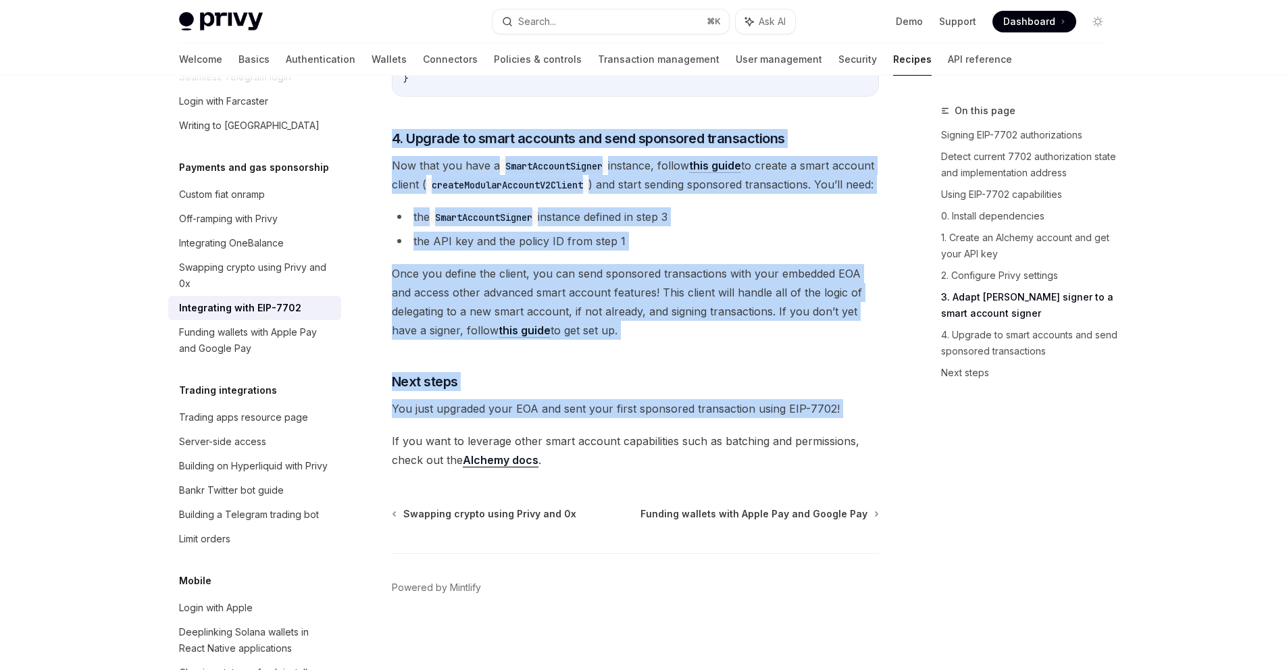
drag, startPoint x: 439, startPoint y: 429, endPoint x: 403, endPoint y: 128, distance: 303.4
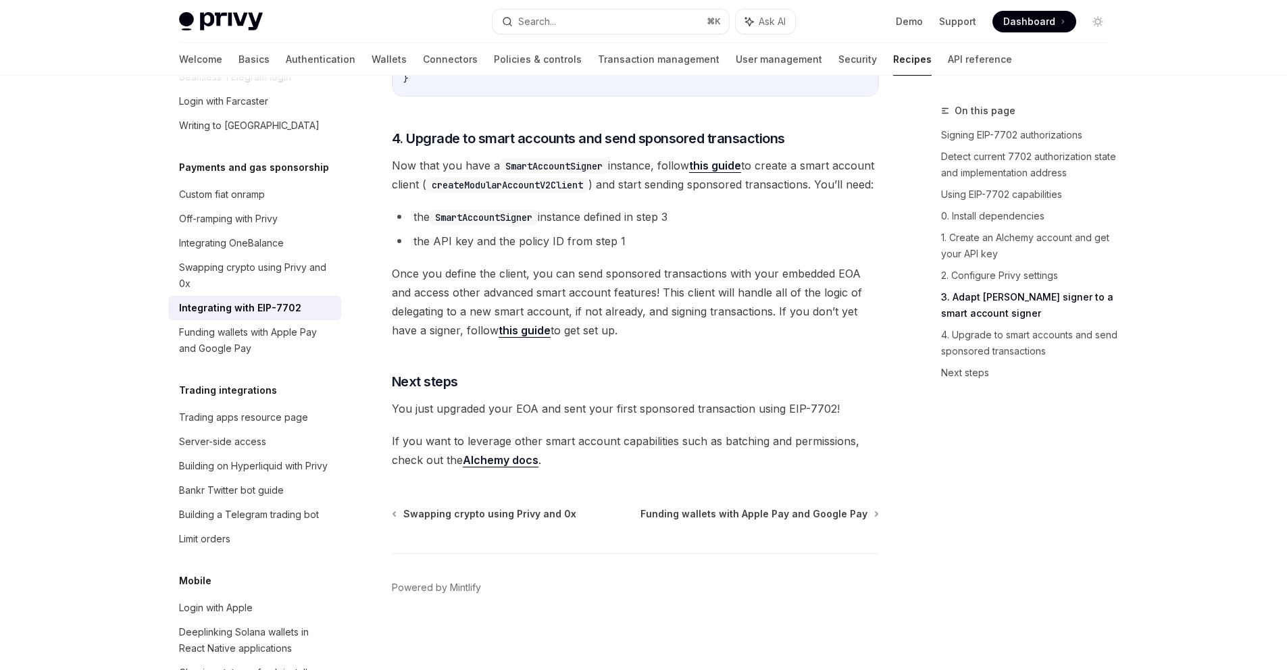
click at [1108, 525] on div "On this page Signing EIP-7702 authorizations Detect current 7702 authorization …" at bounding box center [1016, 387] width 205 height 568
